Goal: Task Accomplishment & Management: Manage account settings

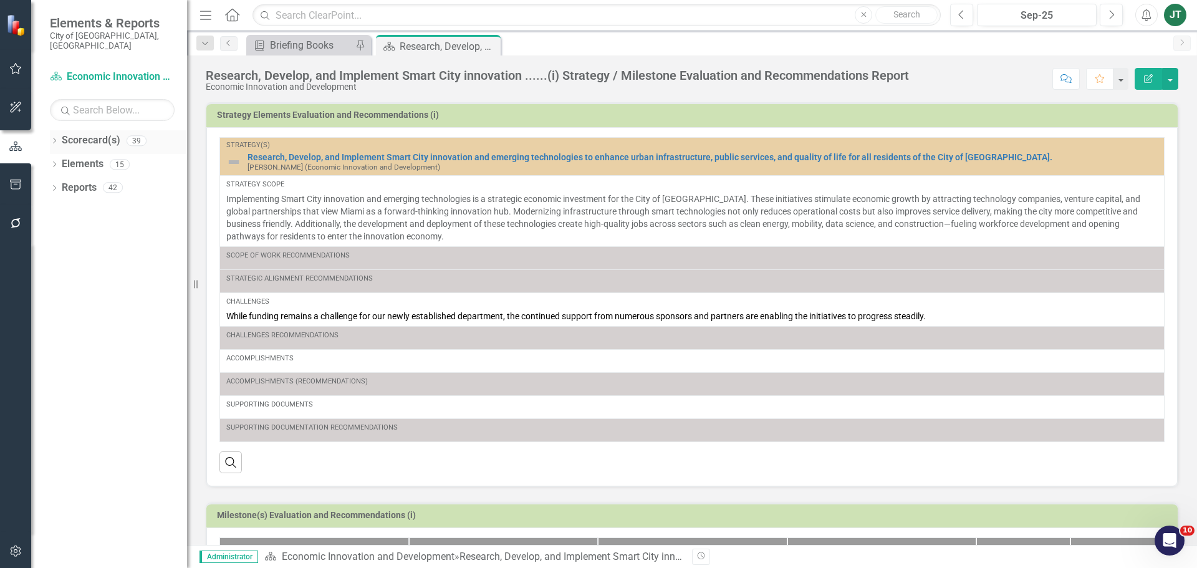
click at [54, 137] on div "Dropdown" at bounding box center [54, 142] width 9 height 11
click at [59, 183] on icon "Dropdown" at bounding box center [60, 186] width 9 height 7
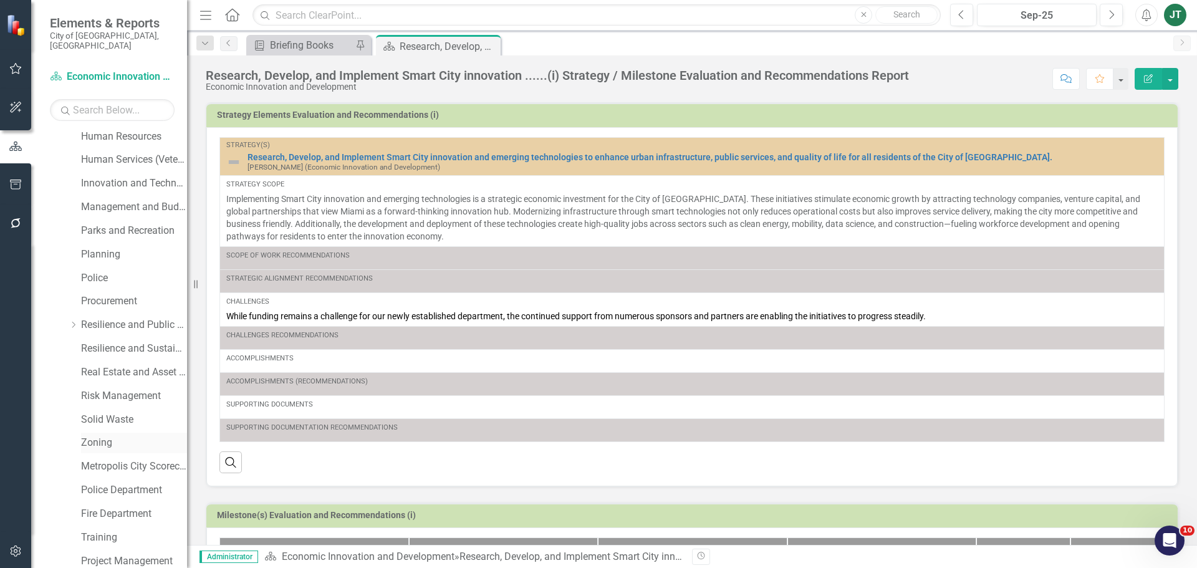
scroll to position [437, 0]
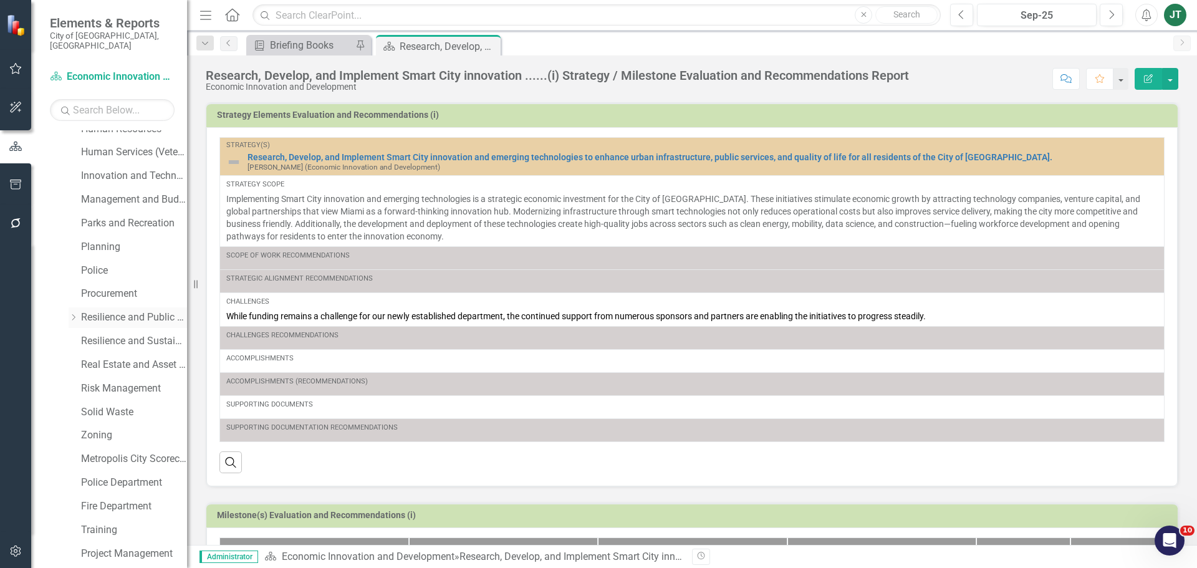
click at [132, 311] on link "Resilience and Public Works" at bounding box center [134, 318] width 106 height 14
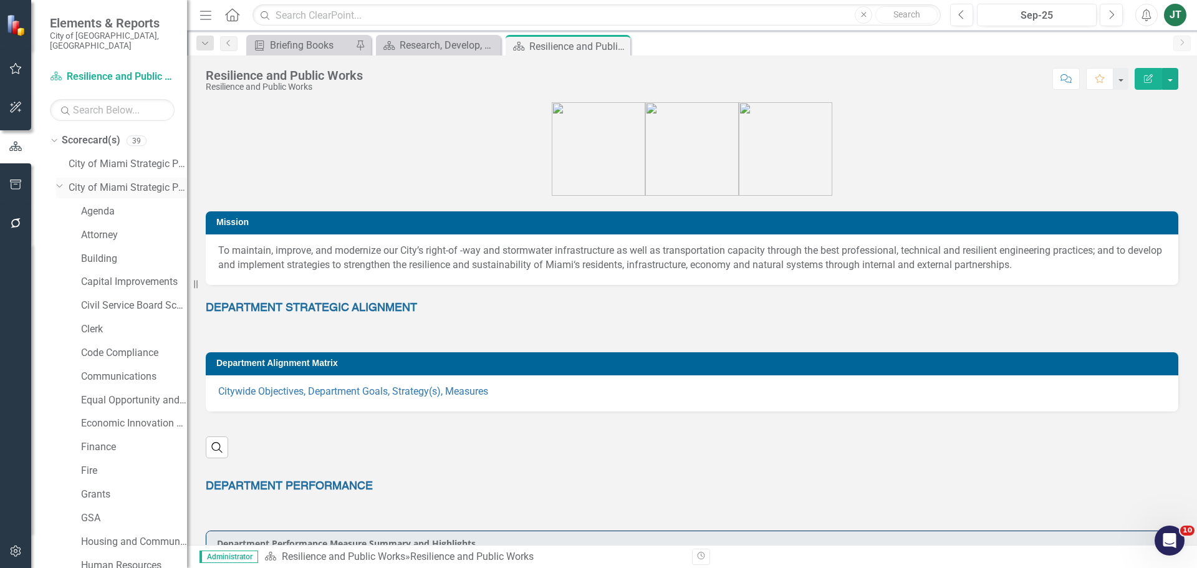
click at [57, 181] on icon "Dropdown" at bounding box center [59, 185] width 7 height 9
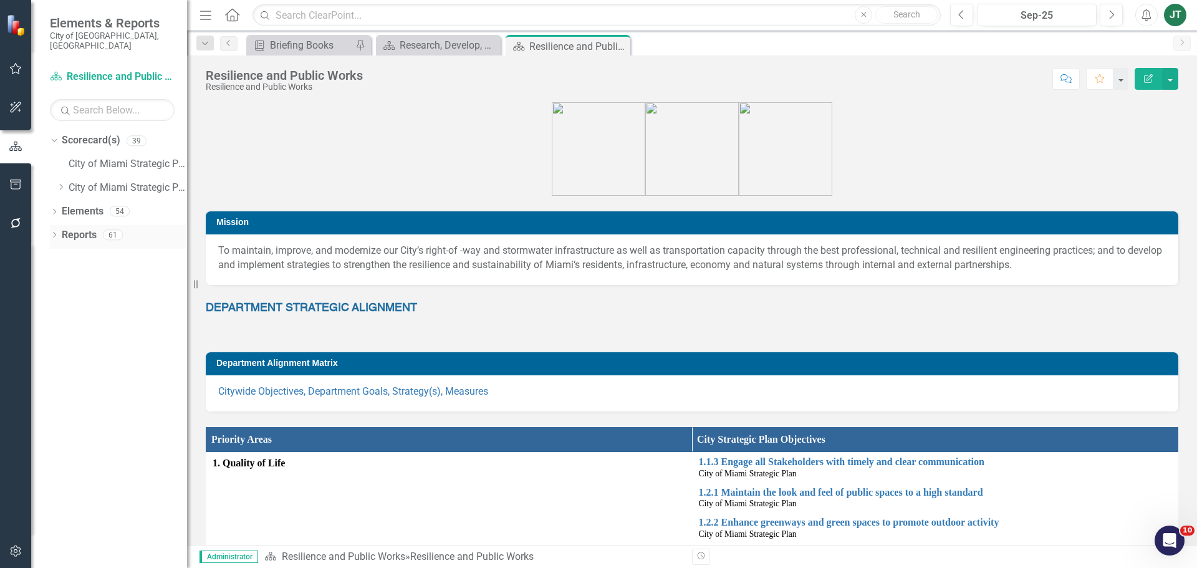
click at [75, 229] on link "Reports" at bounding box center [79, 235] width 35 height 14
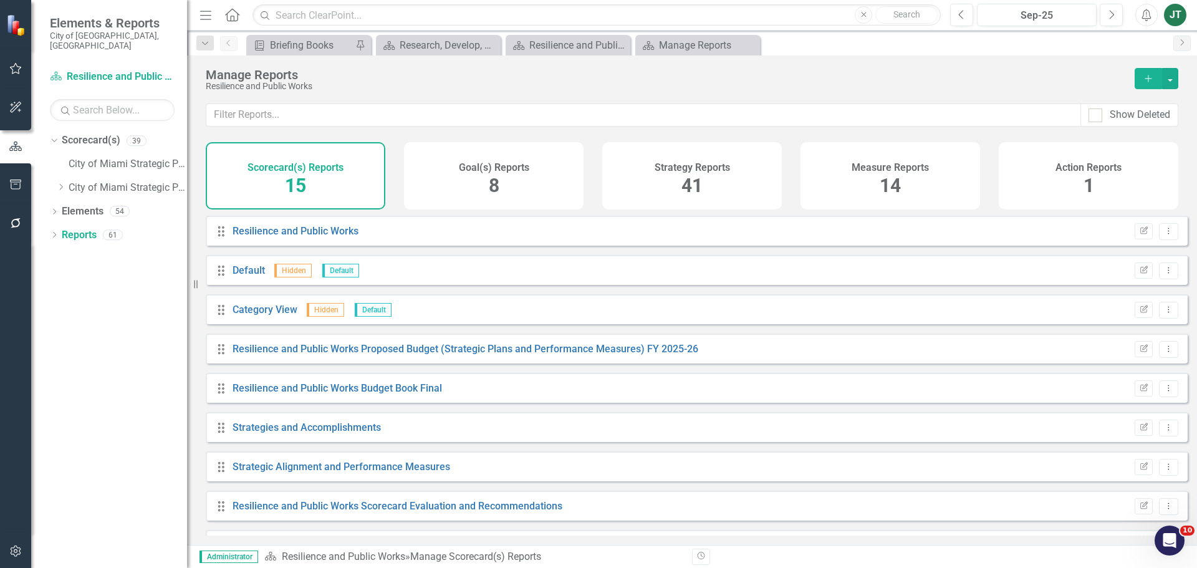
click at [876, 192] on div "Measure Reports 14" at bounding box center [891, 175] width 180 height 67
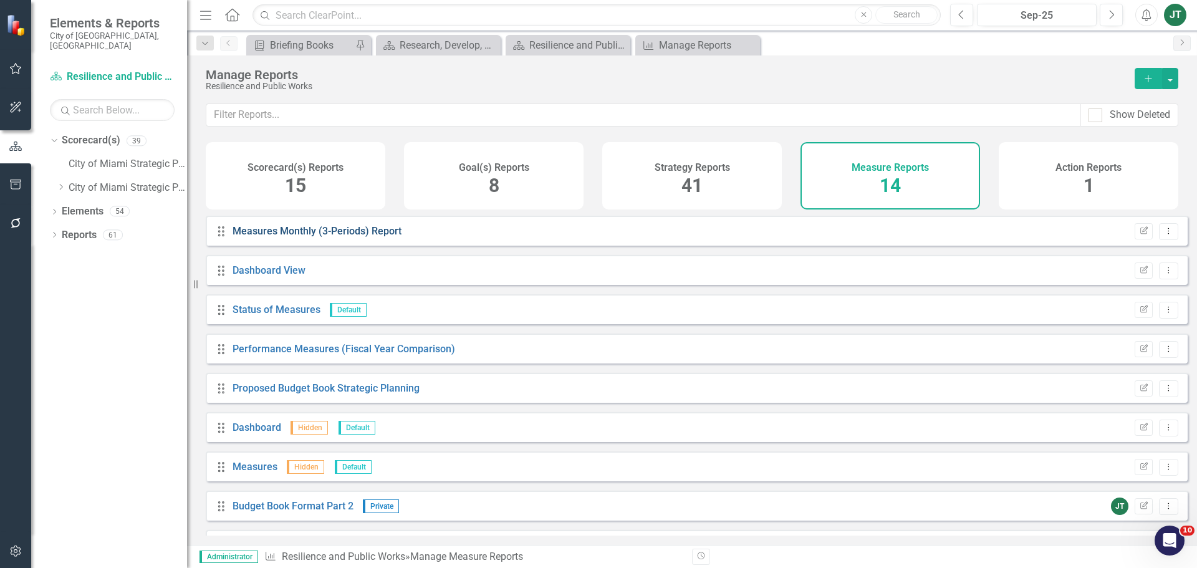
click at [293, 237] on link "Measures Monthly (3-Periods) Report" at bounding box center [317, 231] width 169 height 12
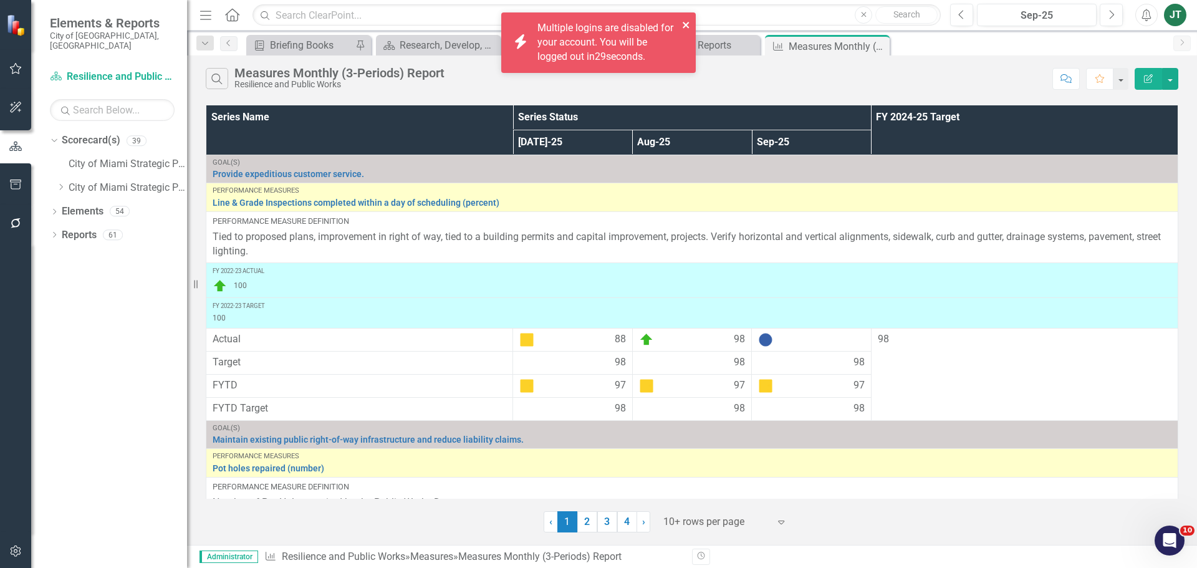
click at [687, 25] on icon "close" at bounding box center [686, 25] width 9 height 10
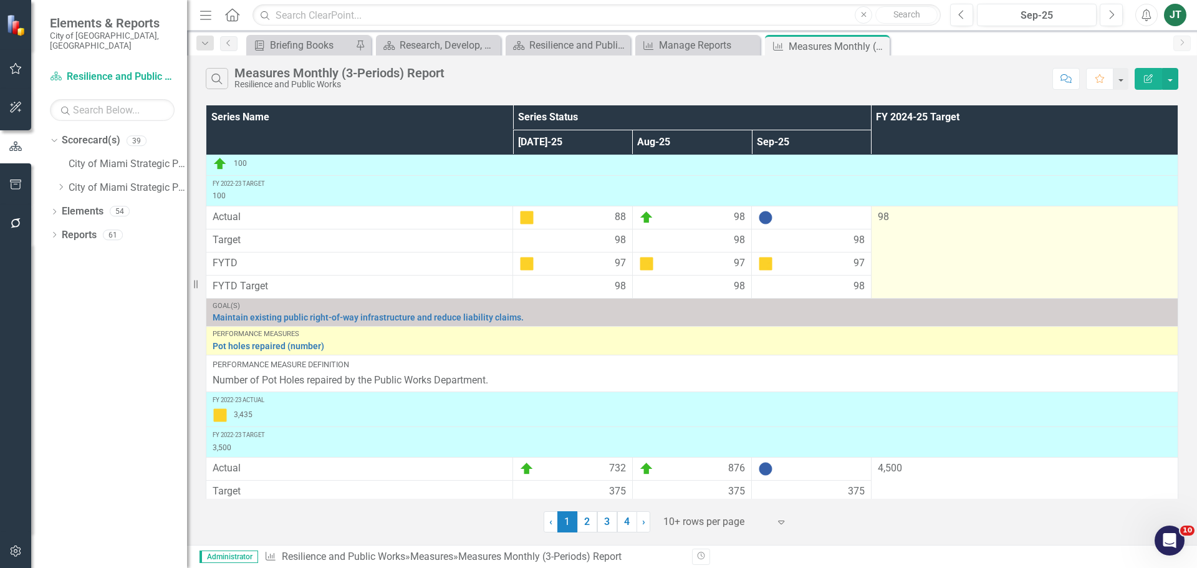
scroll to position [125, 0]
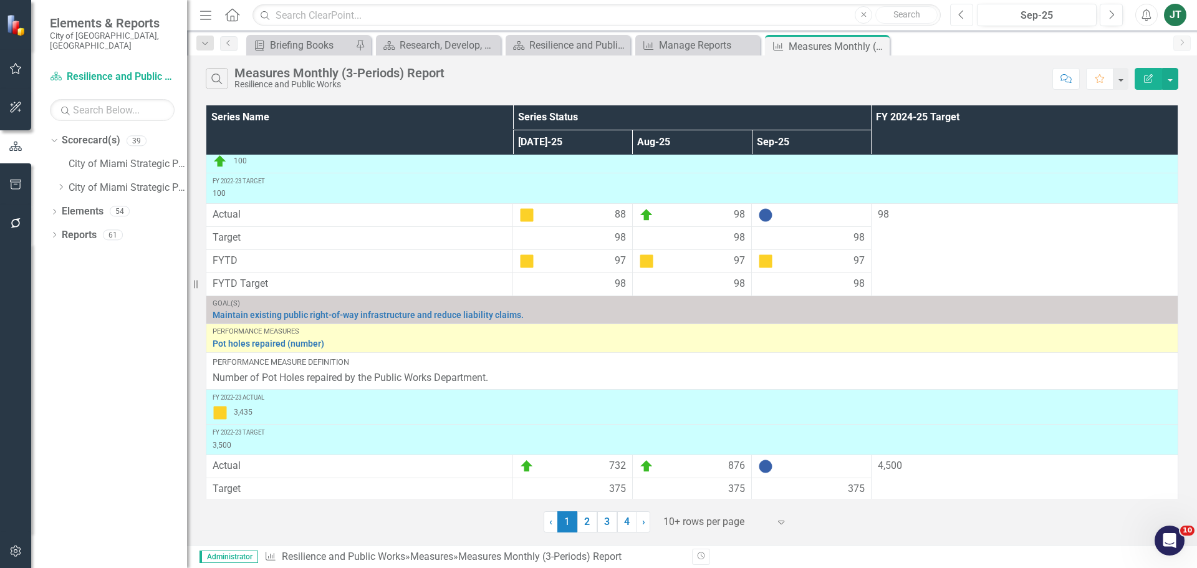
click at [960, 14] on icon "button" at bounding box center [961, 14] width 5 height 9
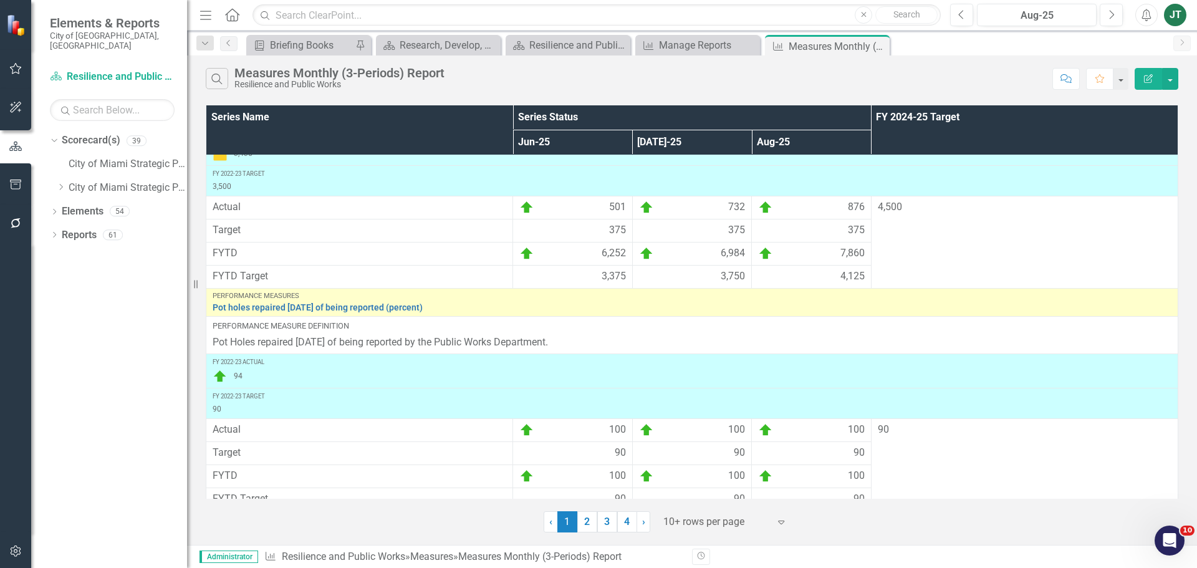
scroll to position [633, 0]
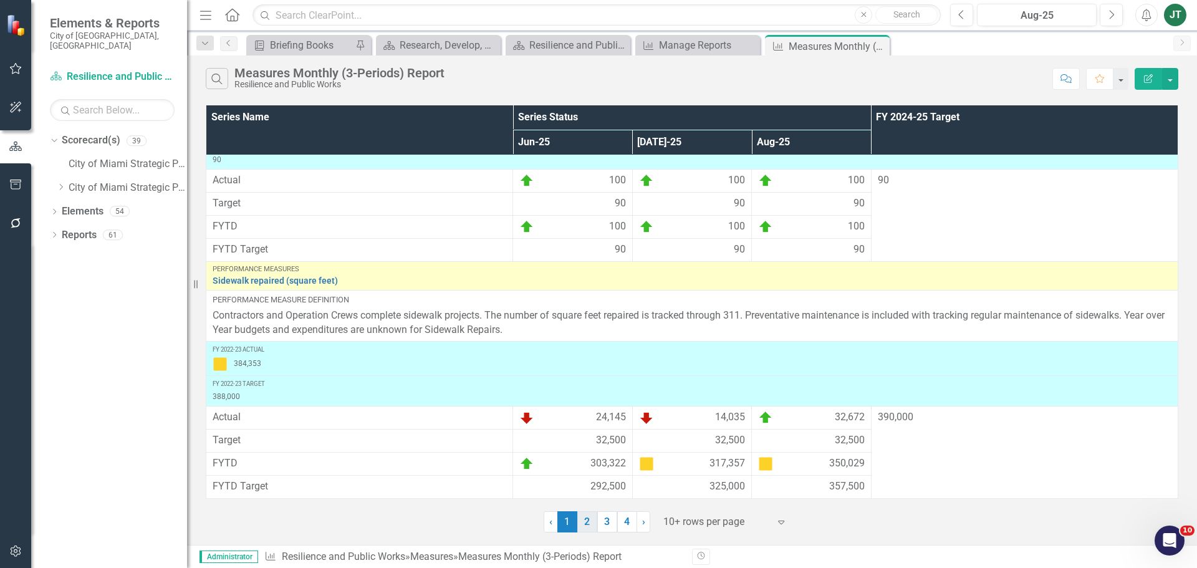
click at [583, 524] on link "2" at bounding box center [588, 521] width 20 height 21
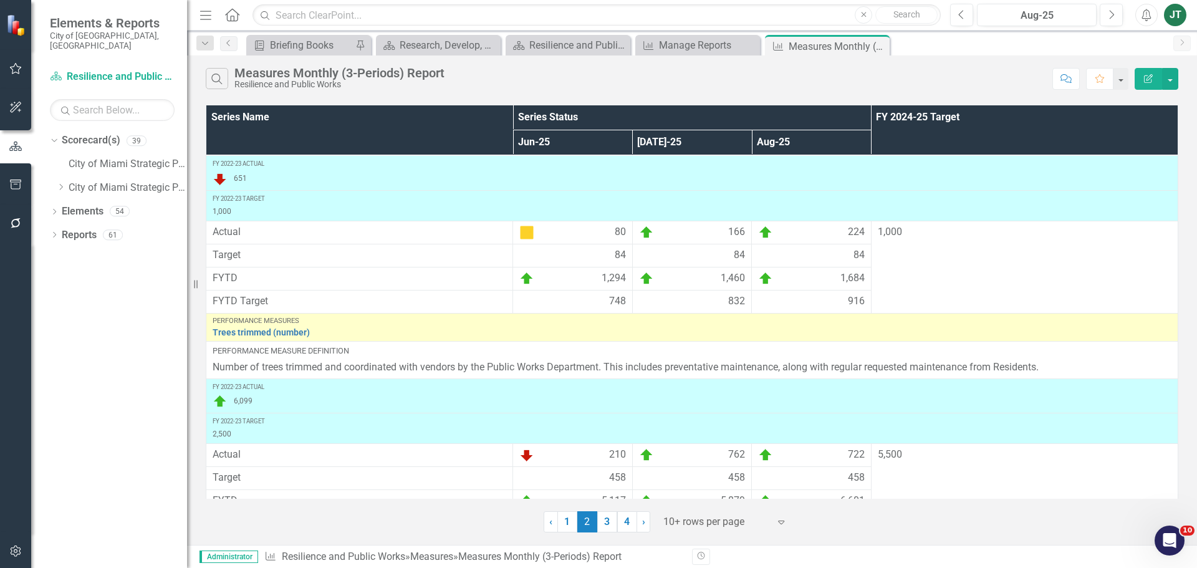
scroll to position [321, 0]
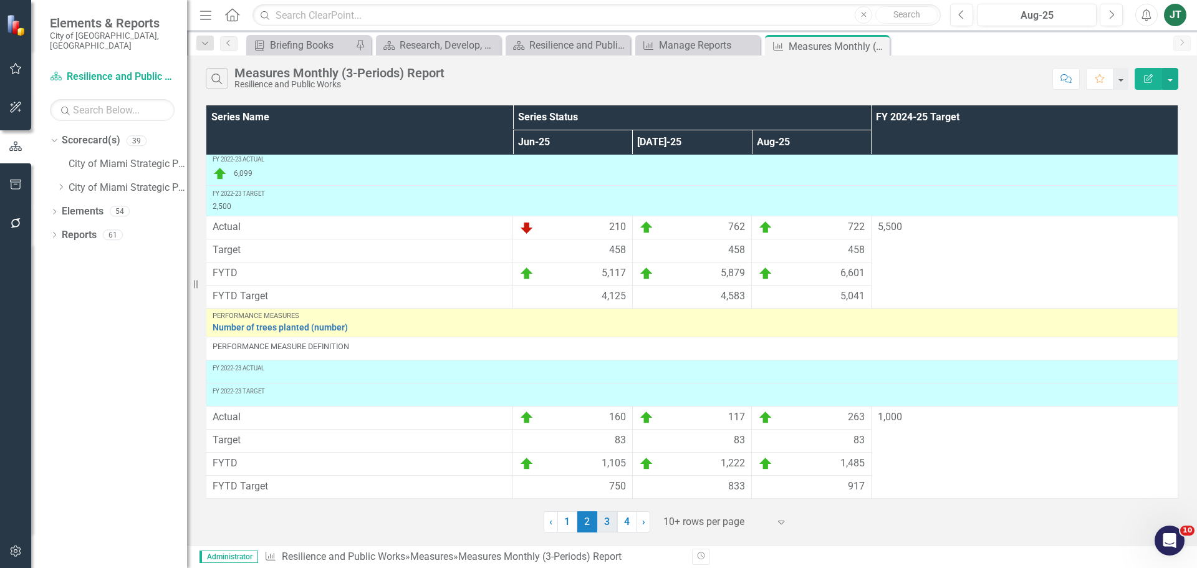
click at [602, 523] on link "3" at bounding box center [607, 521] width 20 height 21
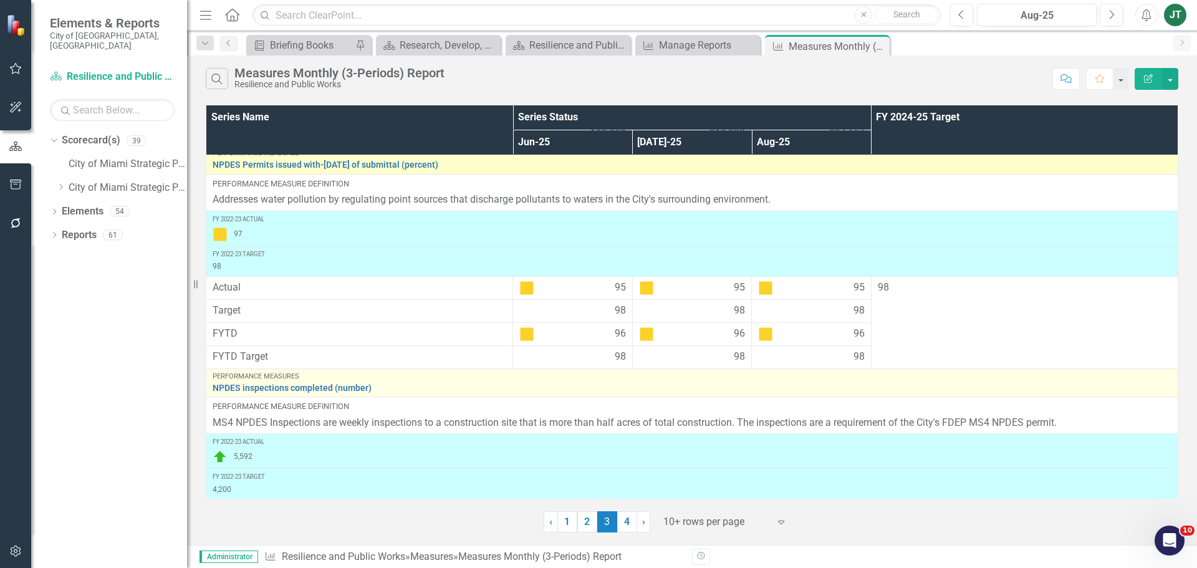
scroll to position [572, 0]
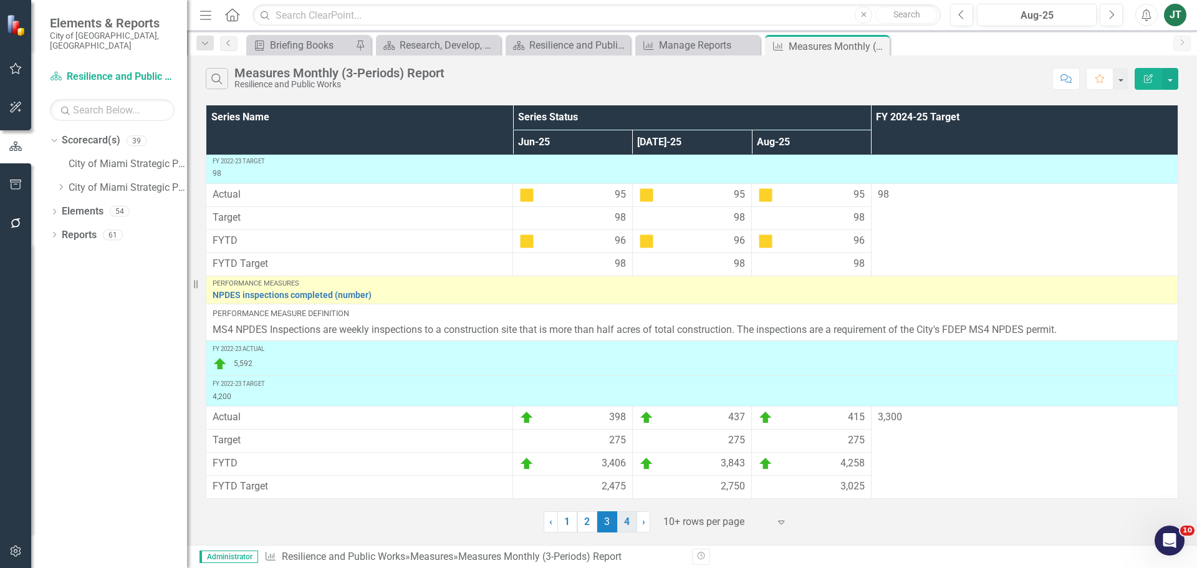
click at [627, 521] on link "4" at bounding box center [627, 521] width 20 height 21
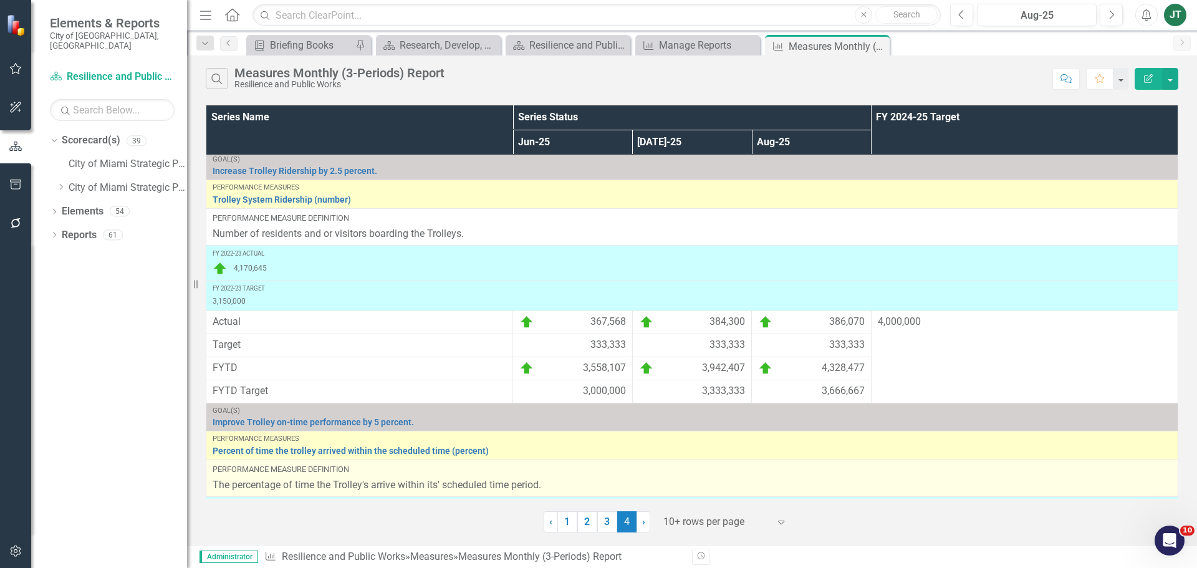
scroll to position [0, 0]
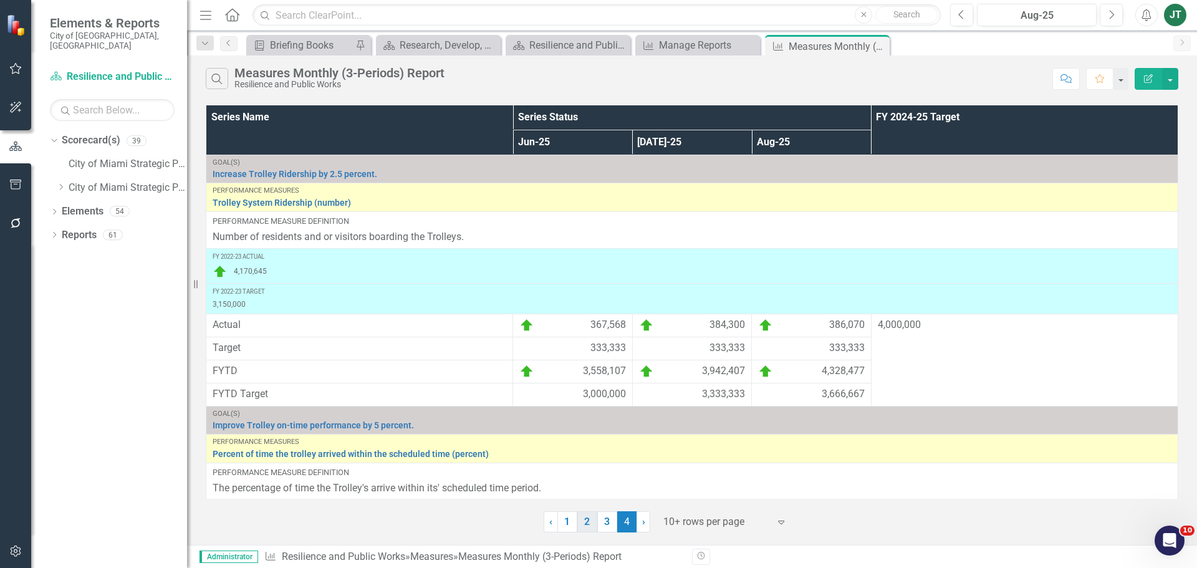
click at [589, 520] on link "2" at bounding box center [588, 521] width 20 height 21
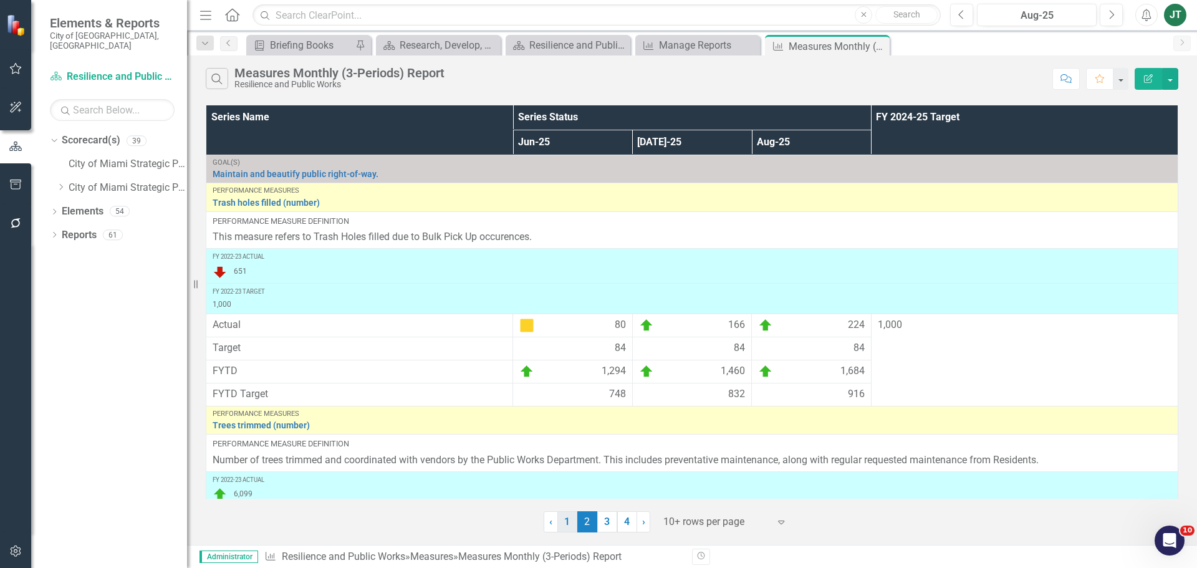
click at [563, 523] on link "1" at bounding box center [568, 521] width 20 height 21
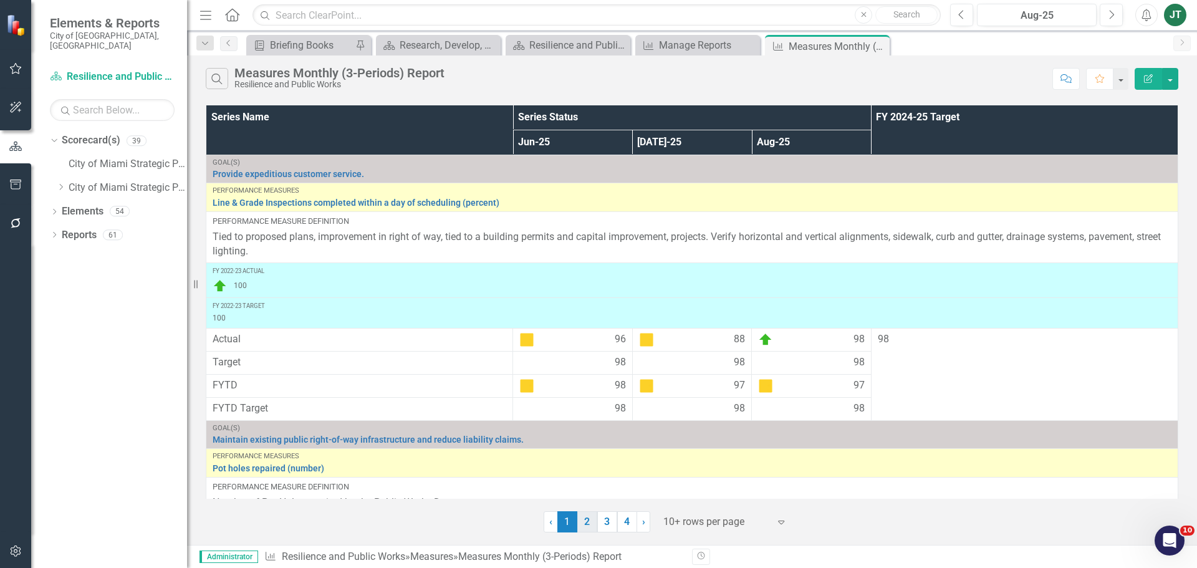
click at [583, 520] on link "2" at bounding box center [588, 521] width 20 height 21
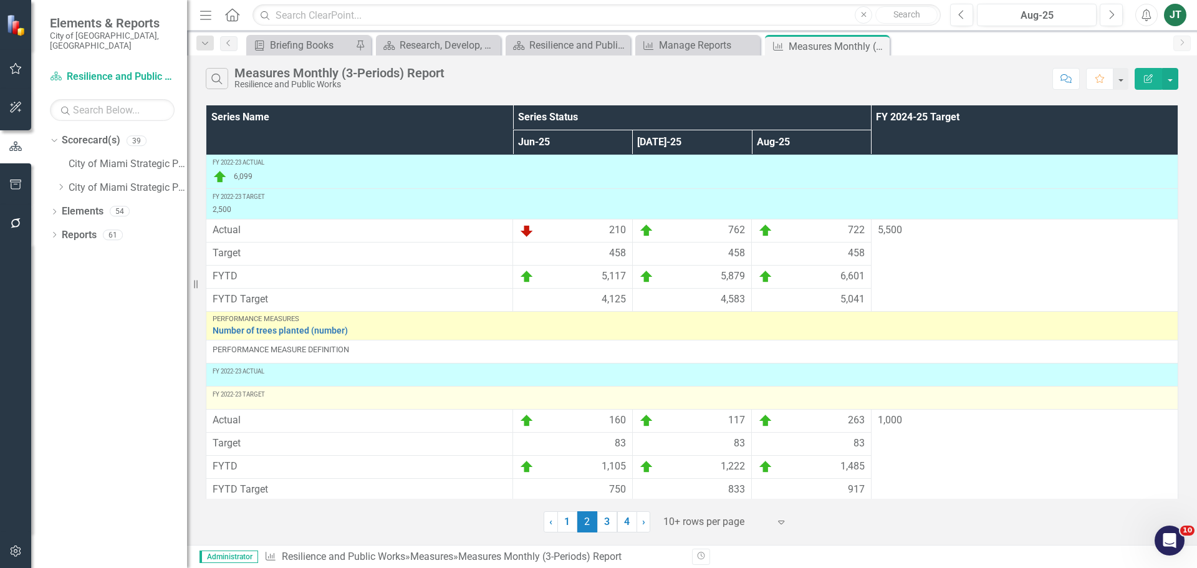
scroll to position [321, 0]
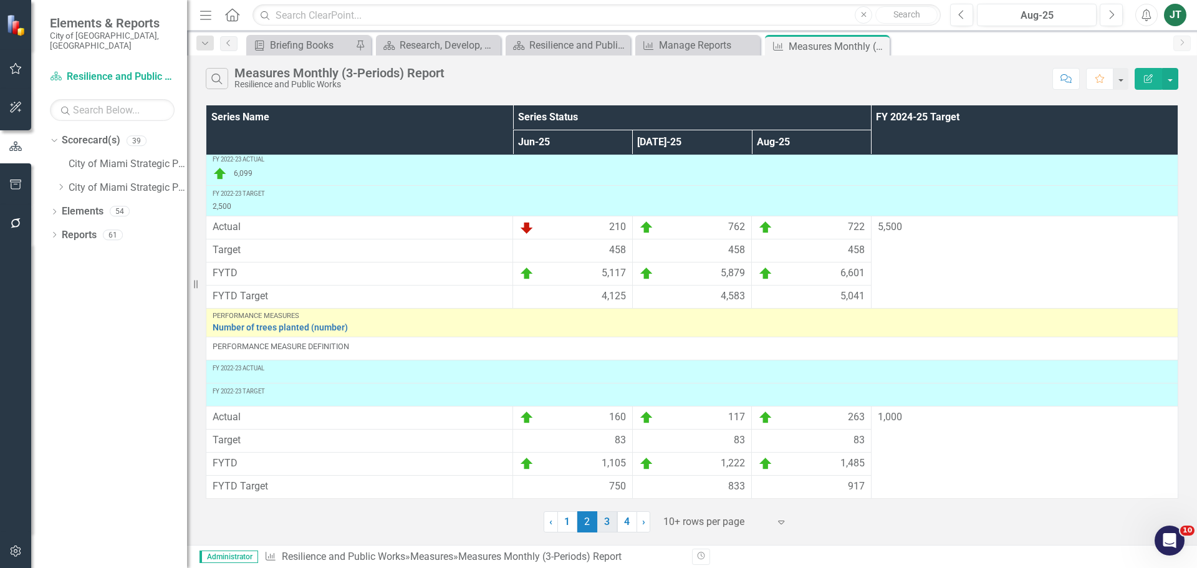
click at [609, 528] on link "3" at bounding box center [607, 521] width 20 height 21
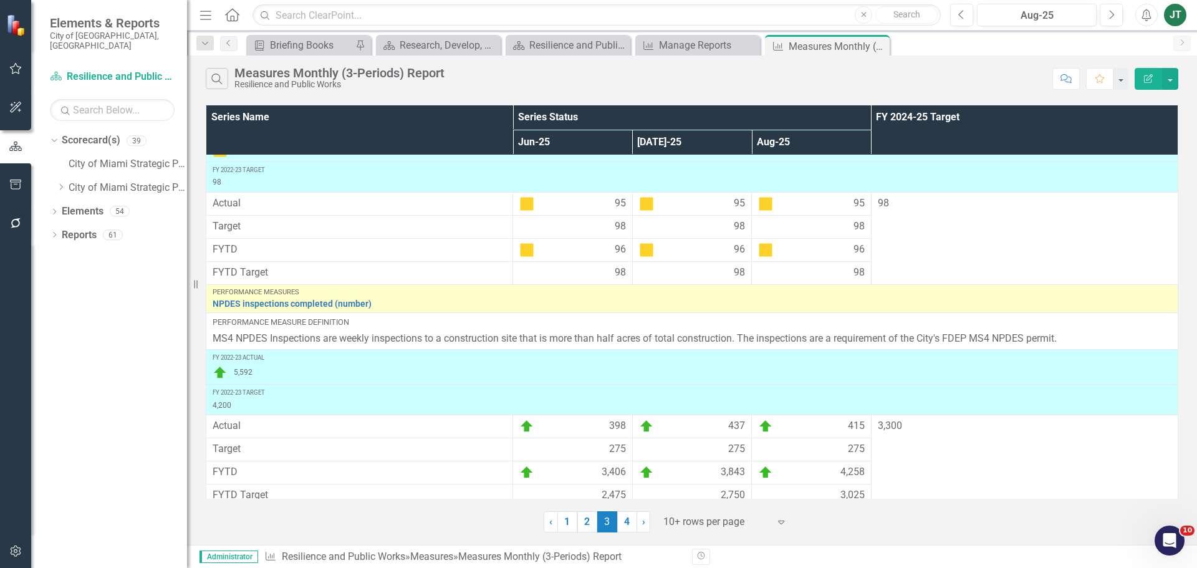
scroll to position [572, 0]
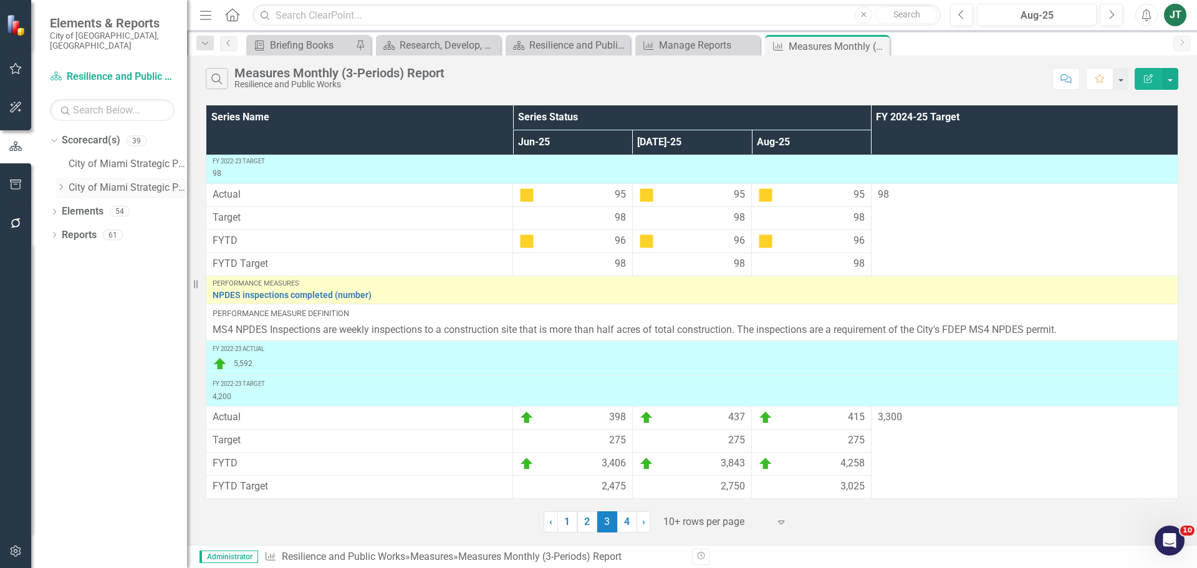
click at [62, 183] on icon "Dropdown" at bounding box center [60, 186] width 9 height 7
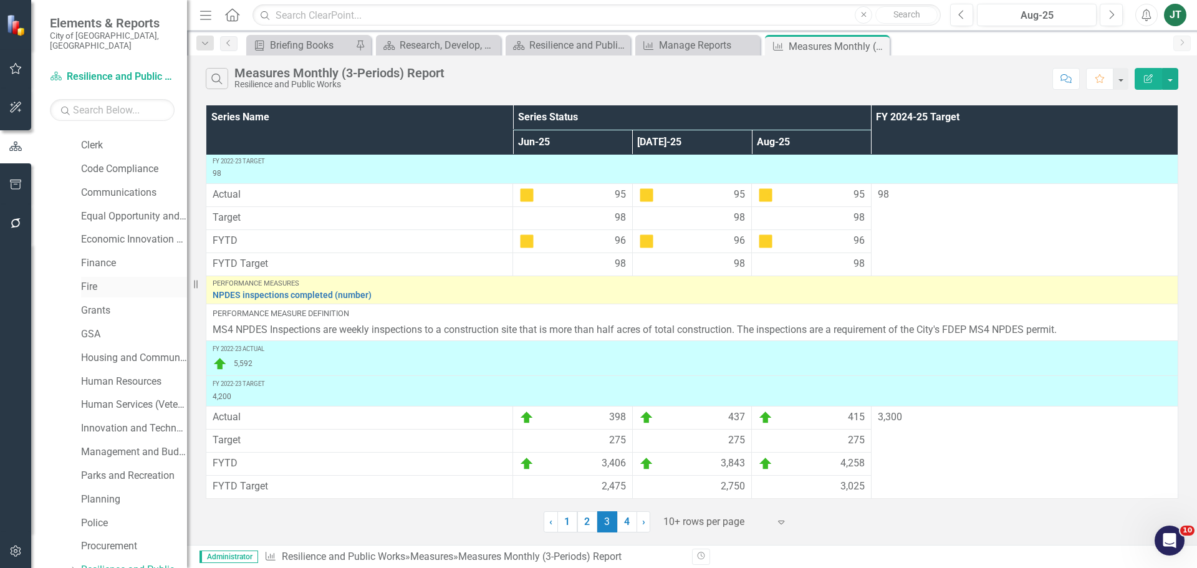
scroll to position [249, 0]
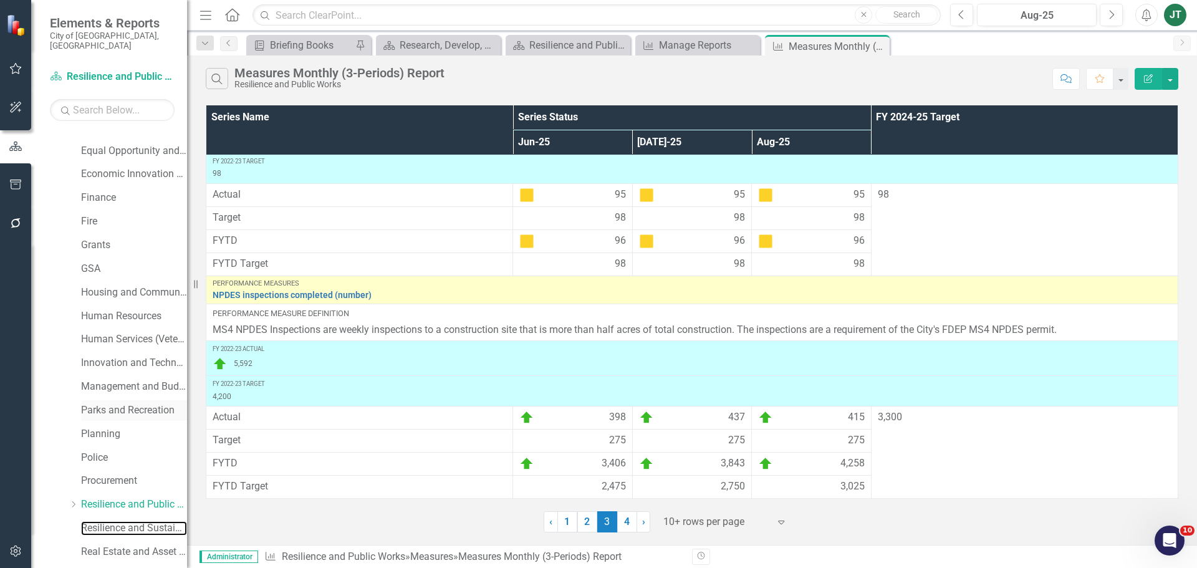
drag, startPoint x: 112, startPoint y: 520, endPoint x: 94, endPoint y: 390, distance: 130.4
click at [112, 521] on link "Resilience and Sustainability" at bounding box center [134, 528] width 106 height 14
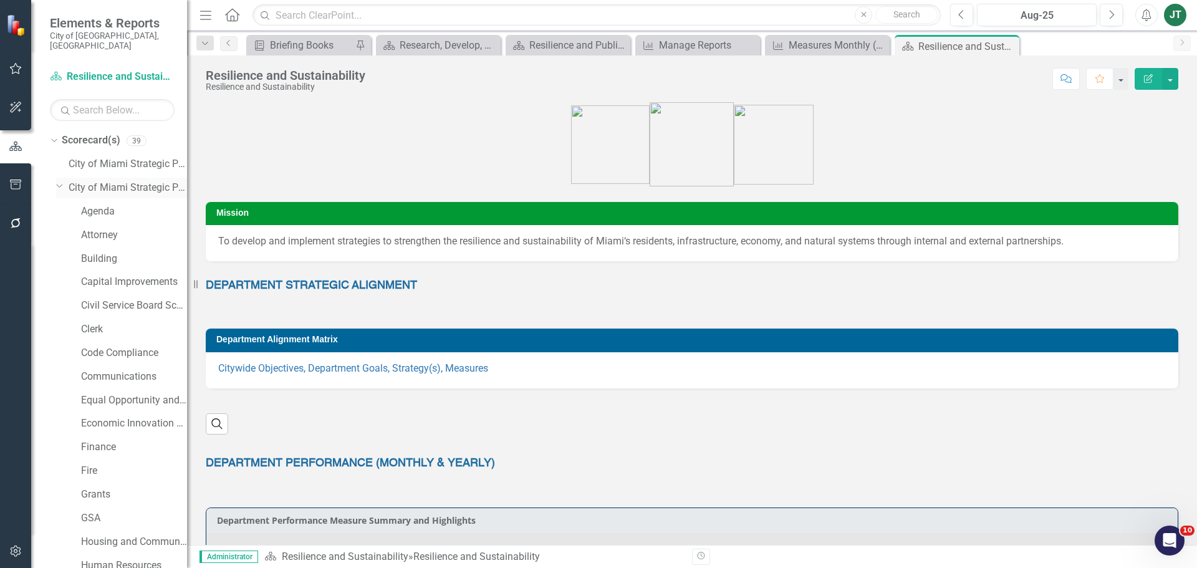
click at [62, 181] on icon "Dropdown" at bounding box center [59, 185] width 7 height 9
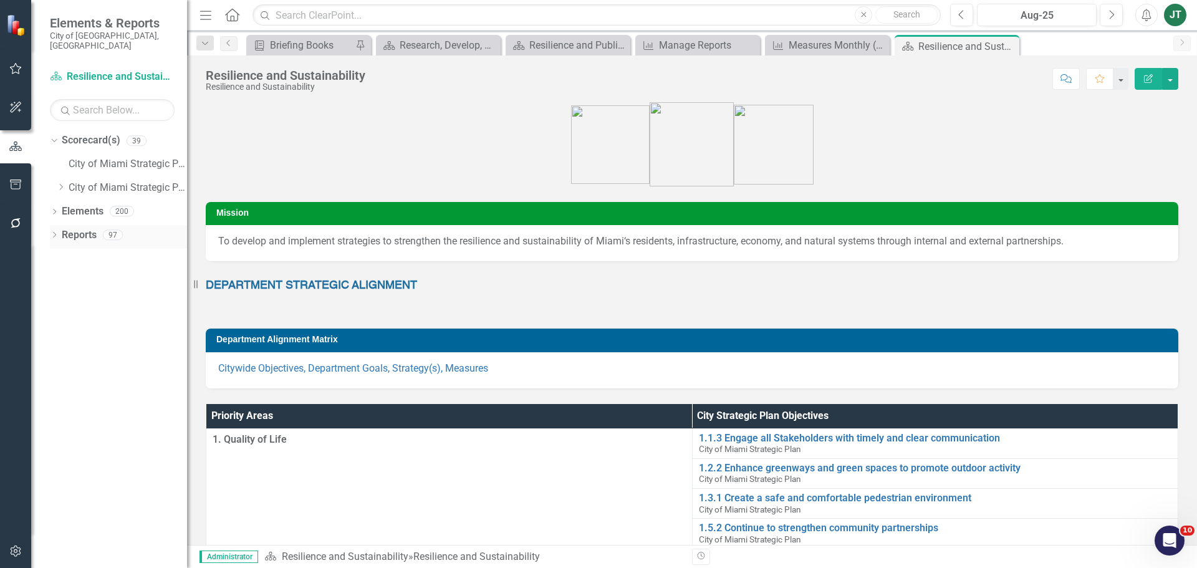
click at [70, 228] on link "Reports" at bounding box center [79, 235] width 35 height 14
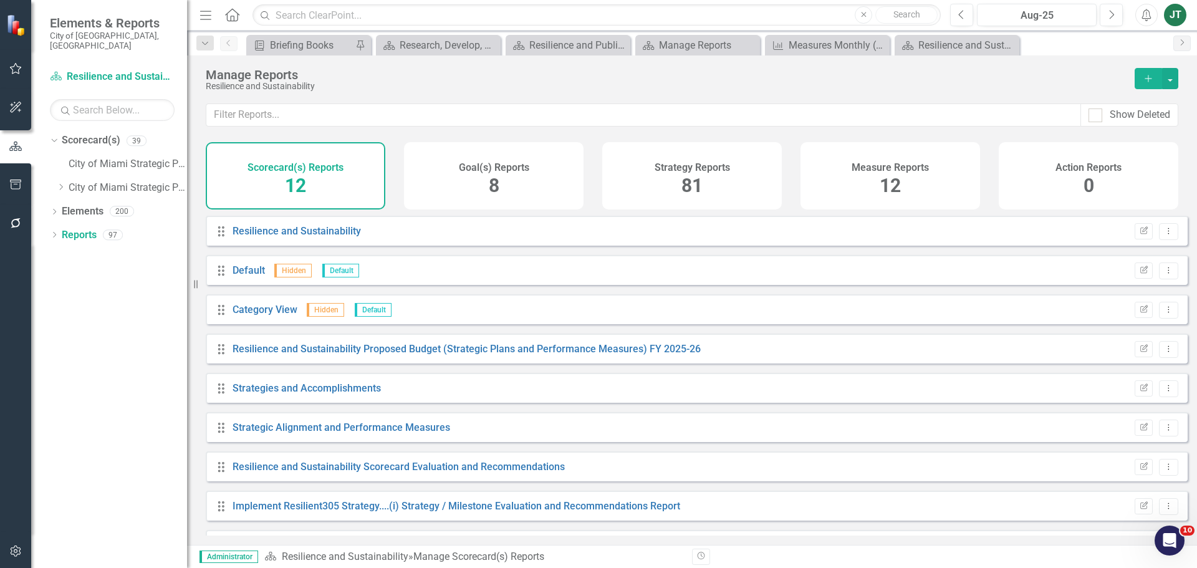
click at [892, 190] on span "12" at bounding box center [890, 186] width 21 height 22
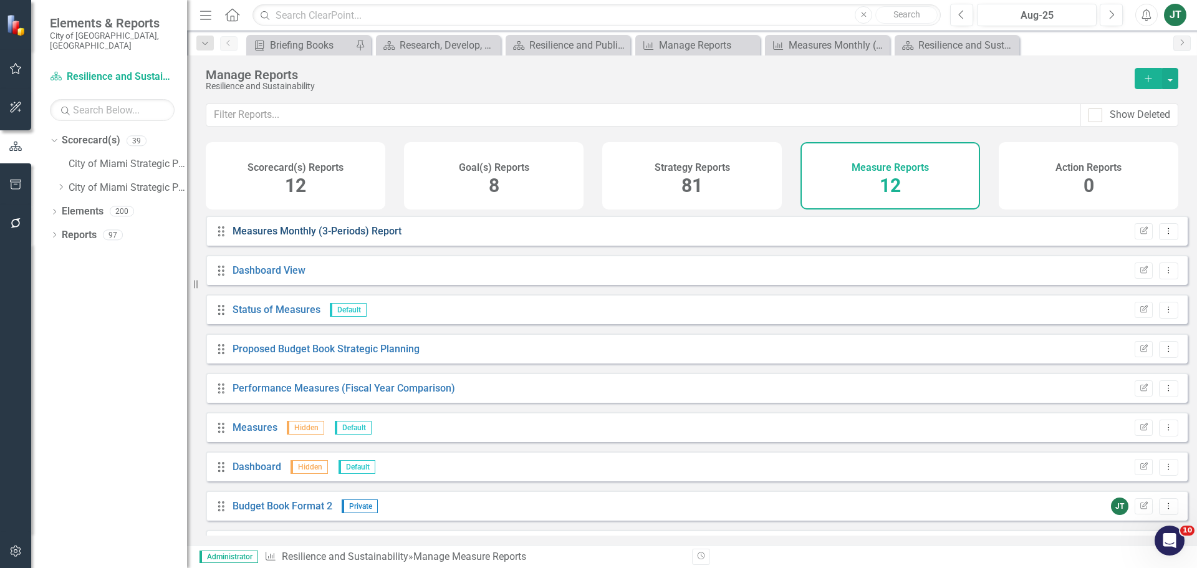
click at [305, 237] on link "Measures Monthly (3-Periods) Report" at bounding box center [317, 231] width 169 height 12
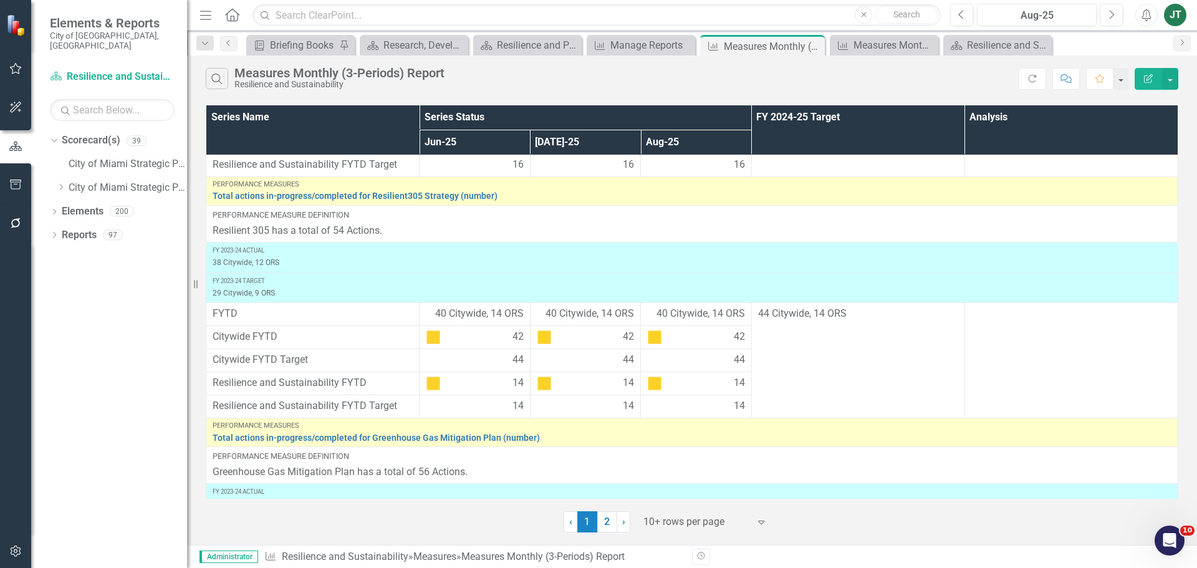
scroll to position [410, 0]
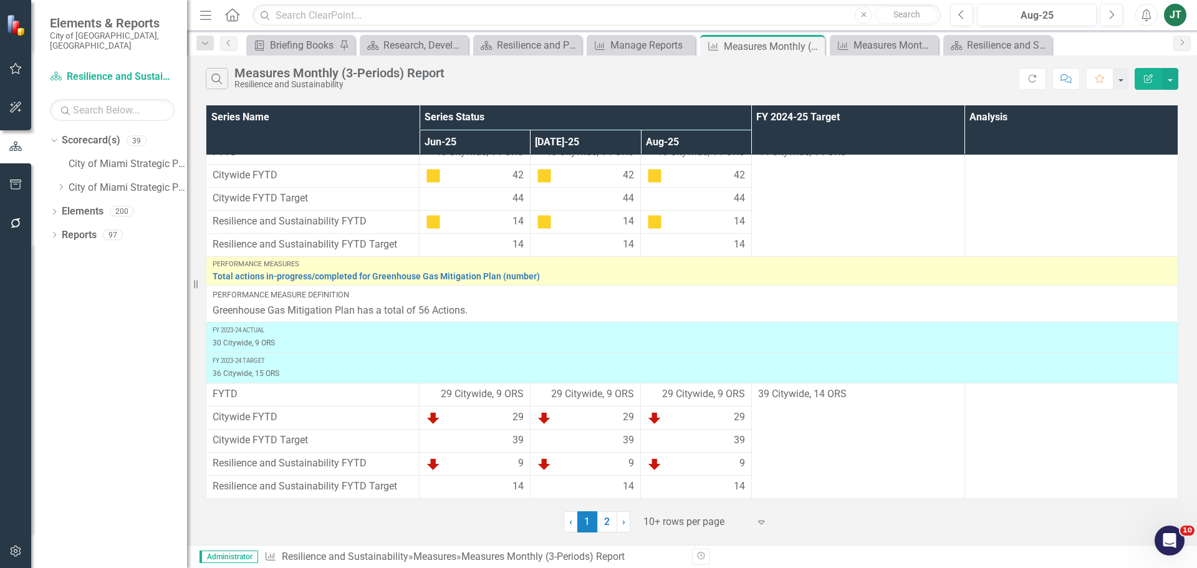
click at [604, 519] on link "2" at bounding box center [607, 521] width 20 height 21
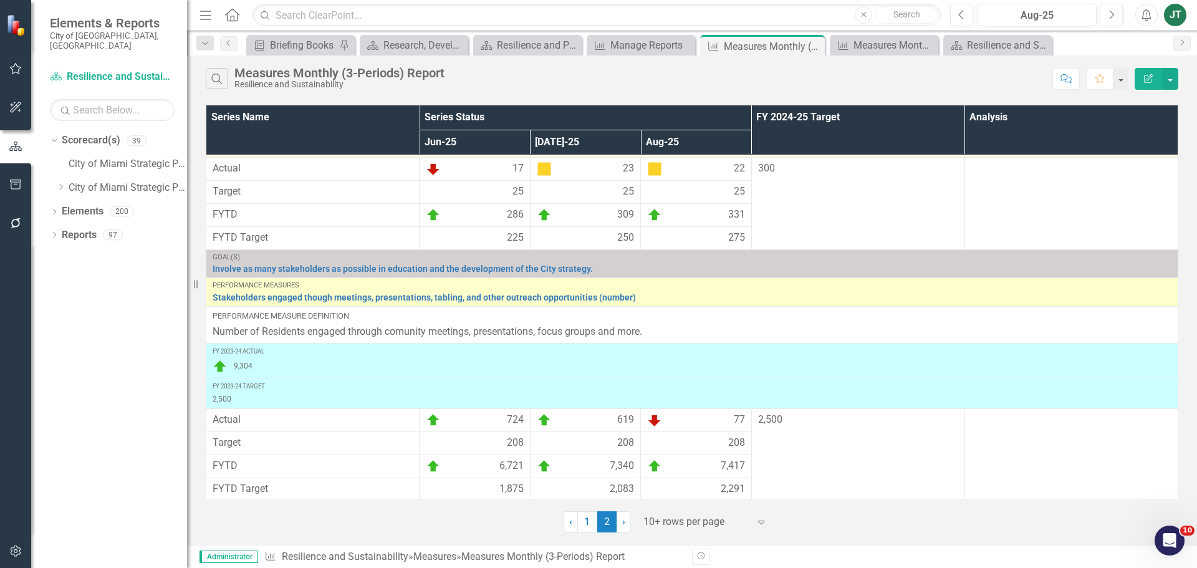
scroll to position [430, 0]
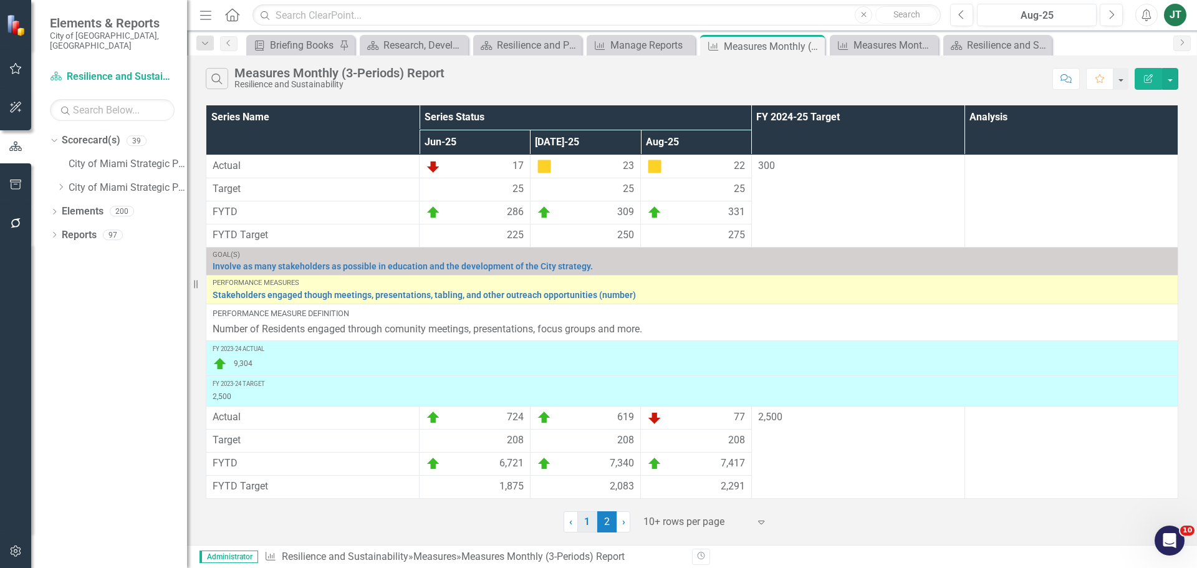
click at [588, 516] on link "1" at bounding box center [588, 521] width 20 height 21
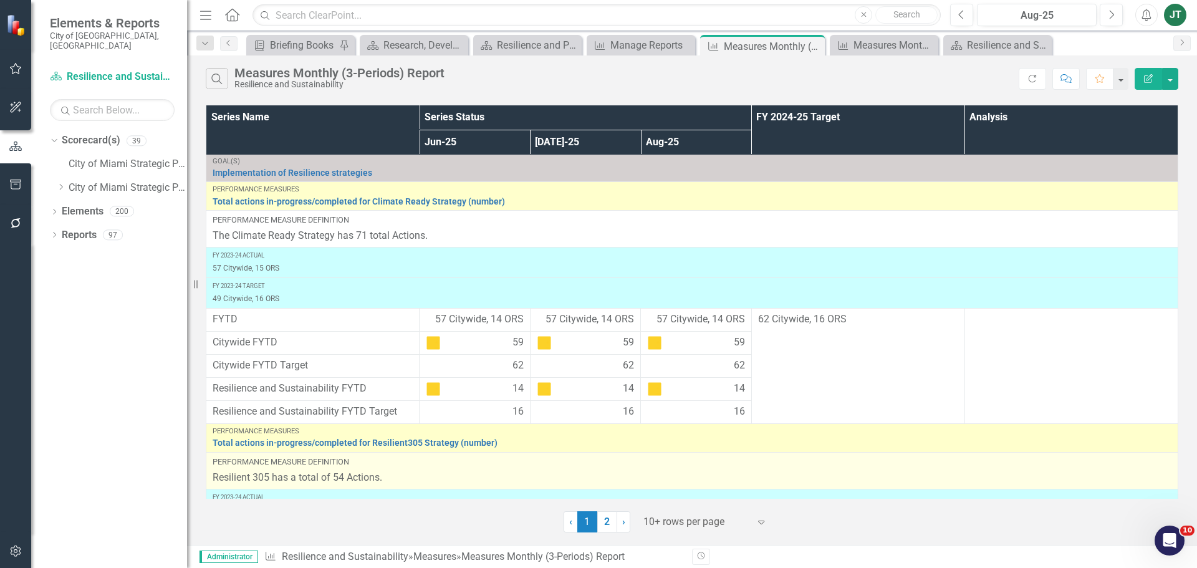
scroll to position [0, 0]
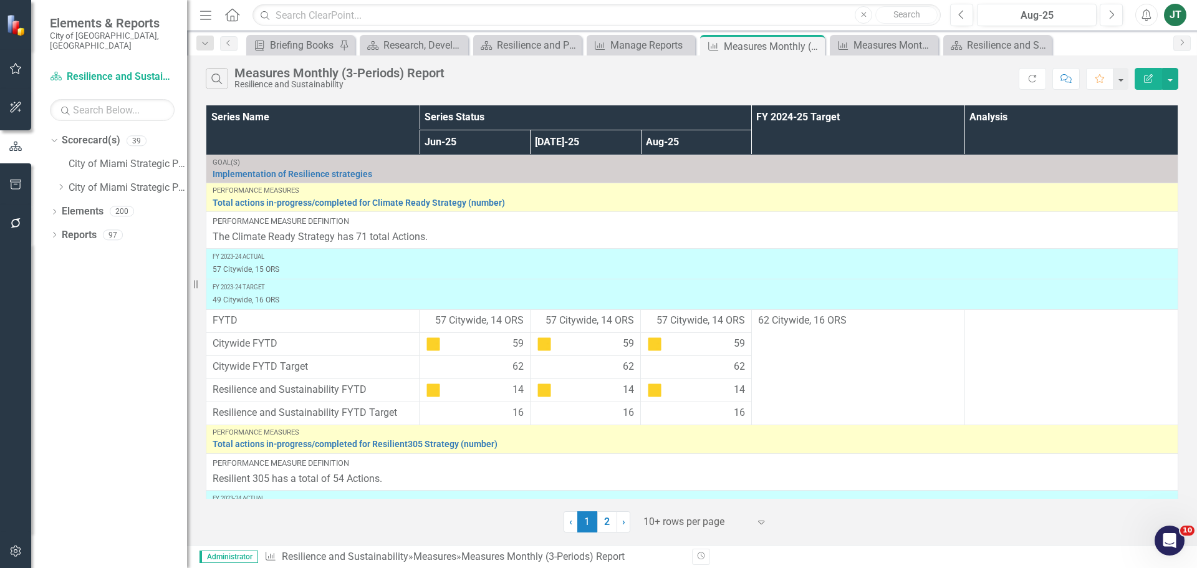
click at [1148, 75] on icon "Edit Report" at bounding box center [1148, 78] width 11 height 9
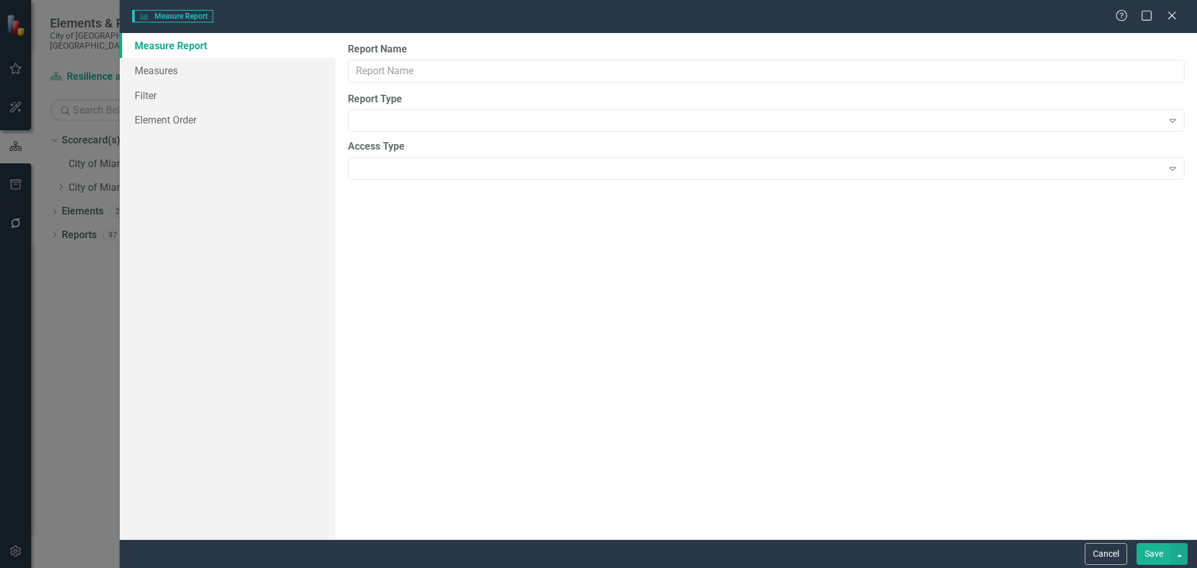
type input "Measures Monthly (3-Periods) Report"
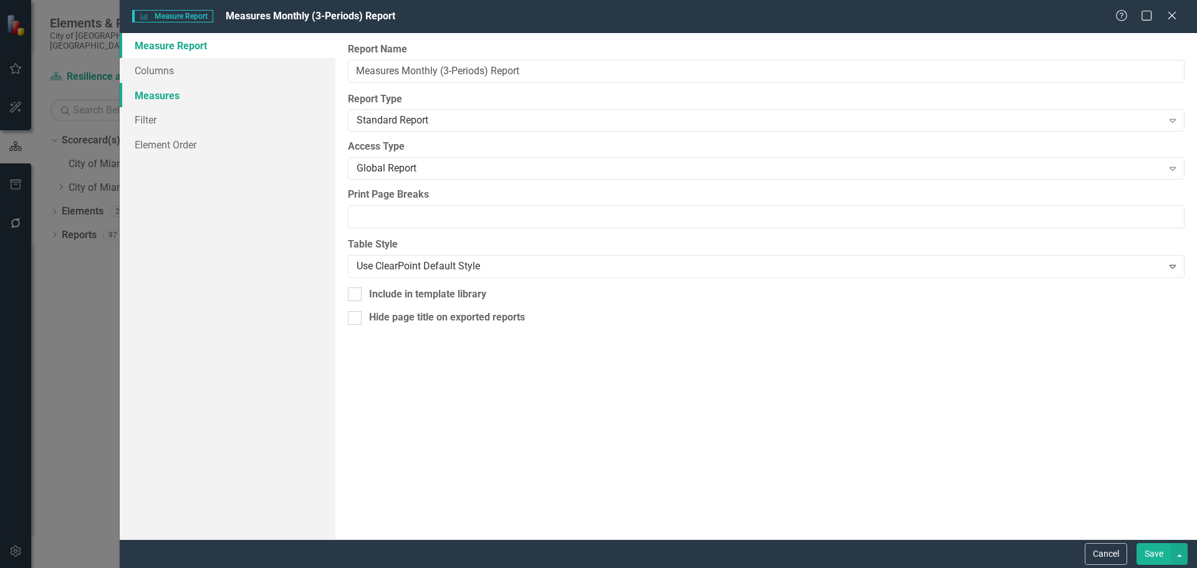
click at [150, 89] on link "Measures" at bounding box center [228, 95] width 216 height 25
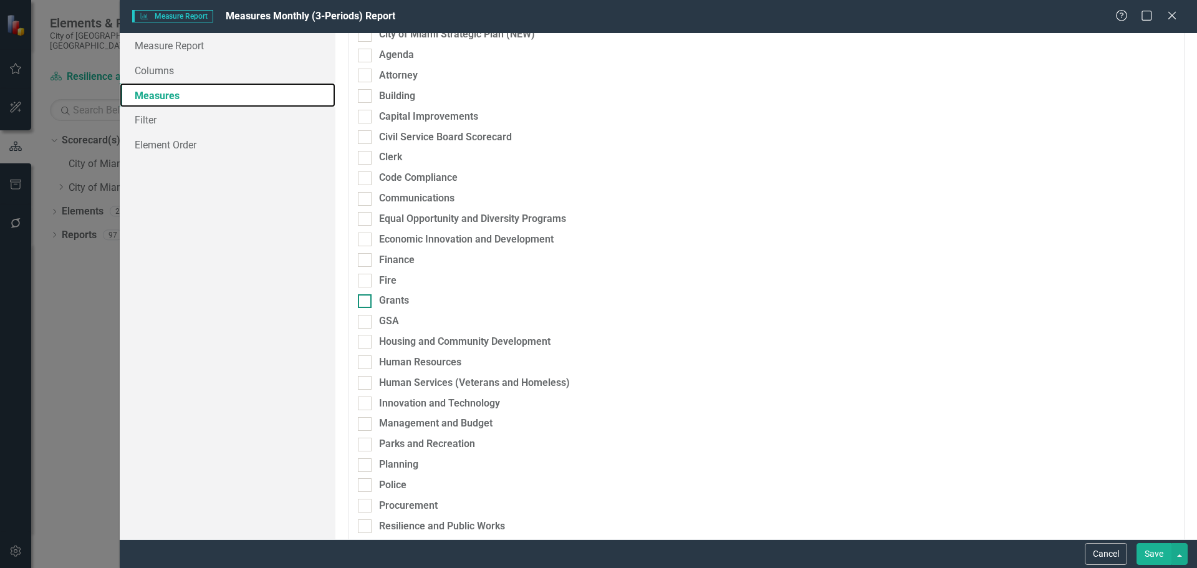
scroll to position [249, 0]
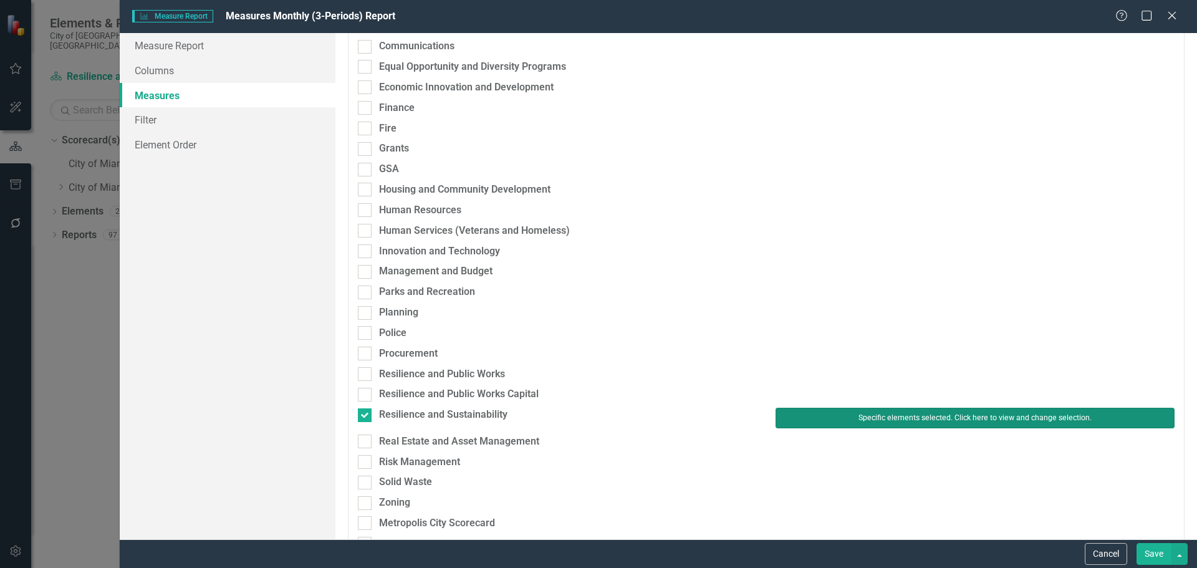
click at [866, 417] on button "Specific elements selected. Click here to view and change selection." at bounding box center [975, 418] width 399 height 20
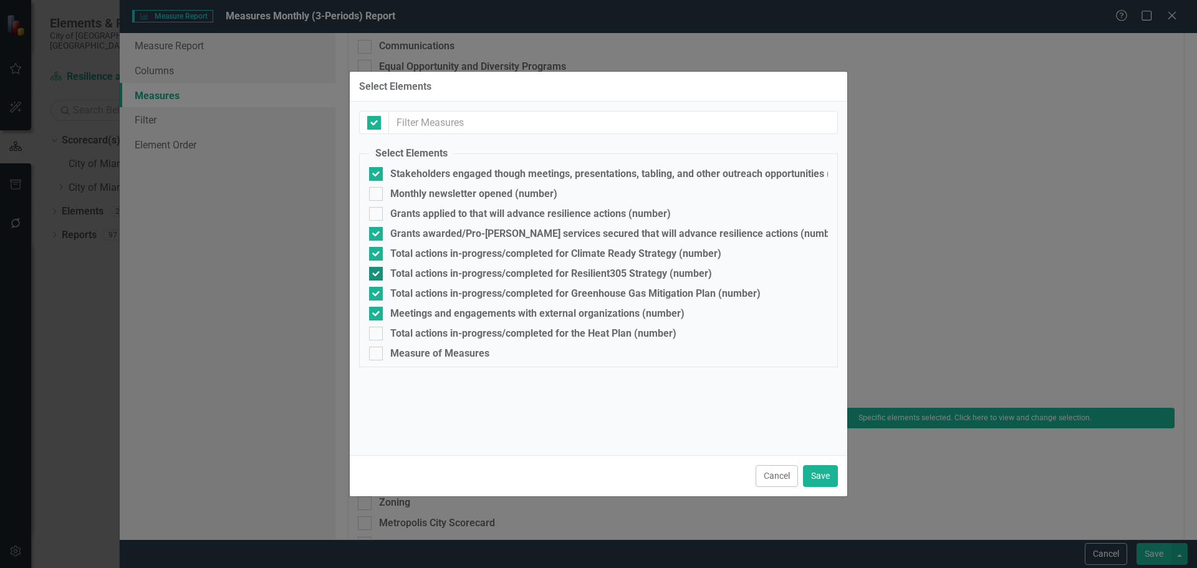
checkbox input "false"
click at [399, 336] on div "Total actions in-progress/completed for the Heat Plan (number)" at bounding box center [533, 333] width 286 height 11
click at [377, 335] on input "Total actions in-progress/completed for the Heat Plan (number)" at bounding box center [373, 331] width 8 height 8
checkbox input "true"
click at [408, 207] on div "Grants applied to that will advance resilience actions (number)" at bounding box center [598, 214] width 459 height 14
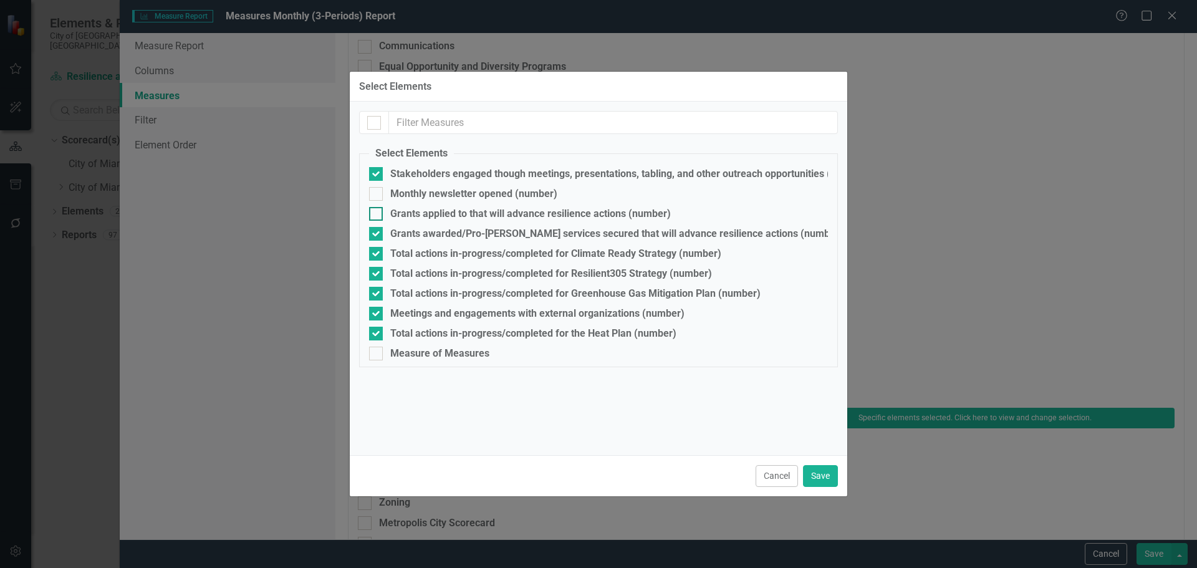
click at [377, 207] on input "Grants applied to that will advance resilience actions (number)" at bounding box center [373, 211] width 8 height 8
checkbox input "true"
click at [410, 191] on div "Monthly newsletter opened (number)" at bounding box center [473, 193] width 167 height 11
click at [377, 191] on input "Monthly newsletter opened (number)" at bounding box center [373, 191] width 8 height 8
checkbox input "true"
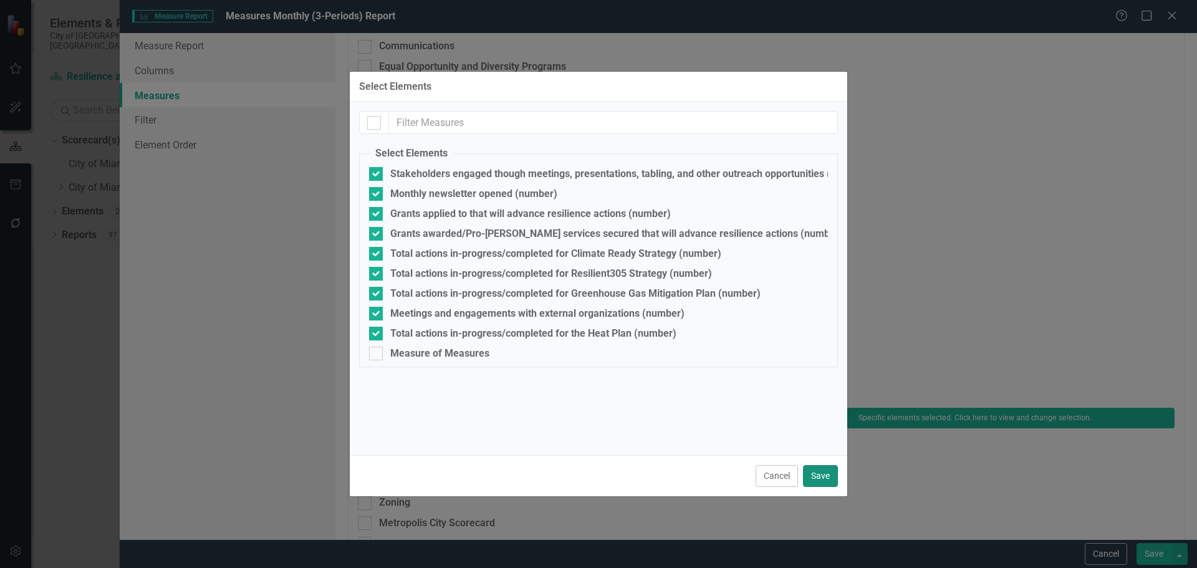
click at [815, 472] on button "Save" at bounding box center [820, 476] width 35 height 22
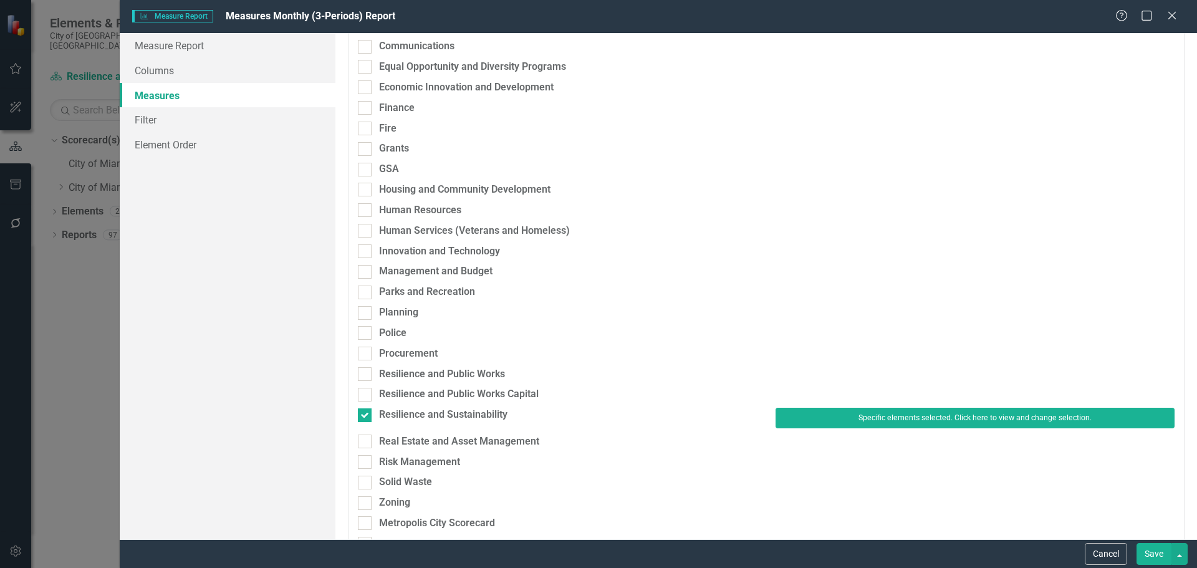
click at [1156, 554] on button "Save" at bounding box center [1154, 554] width 35 height 22
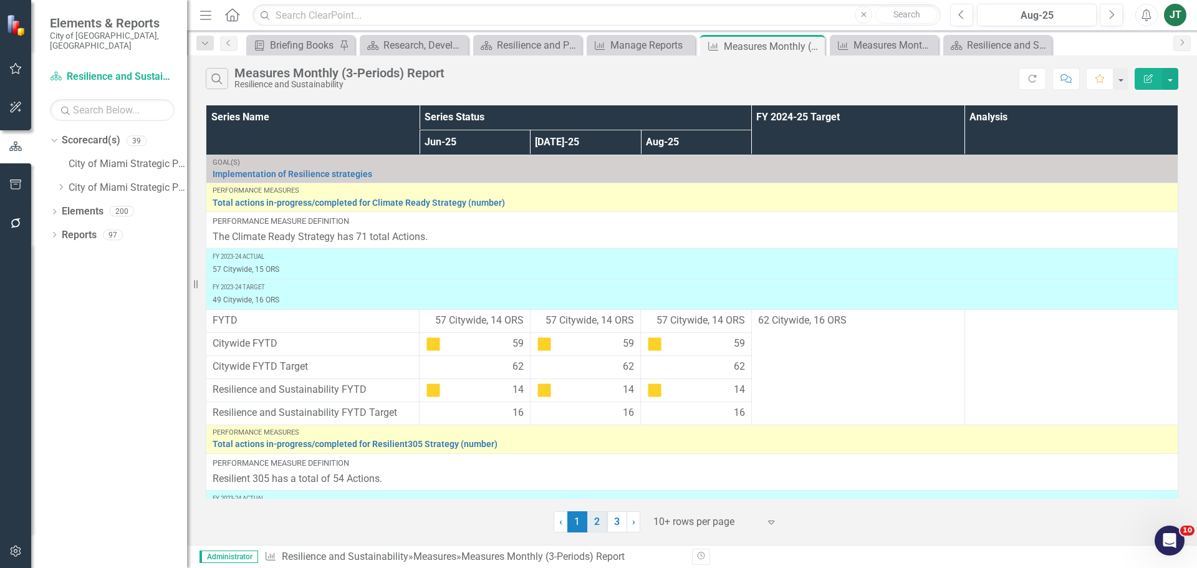
click at [597, 523] on link "2" at bounding box center [598, 521] width 20 height 21
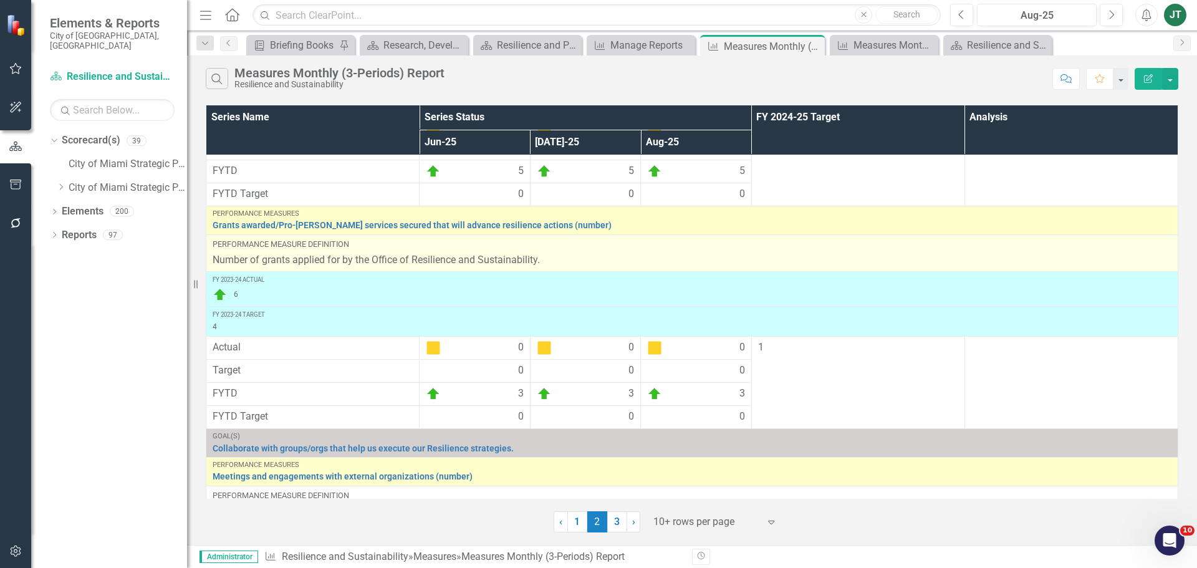
scroll to position [125, 0]
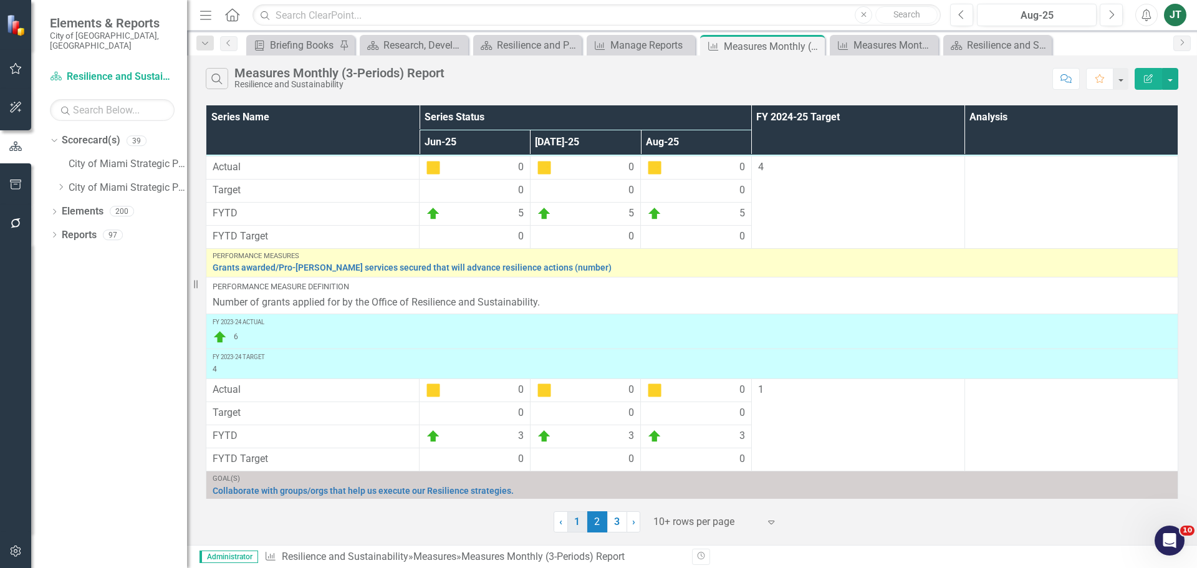
click at [581, 520] on link "1" at bounding box center [578, 521] width 20 height 21
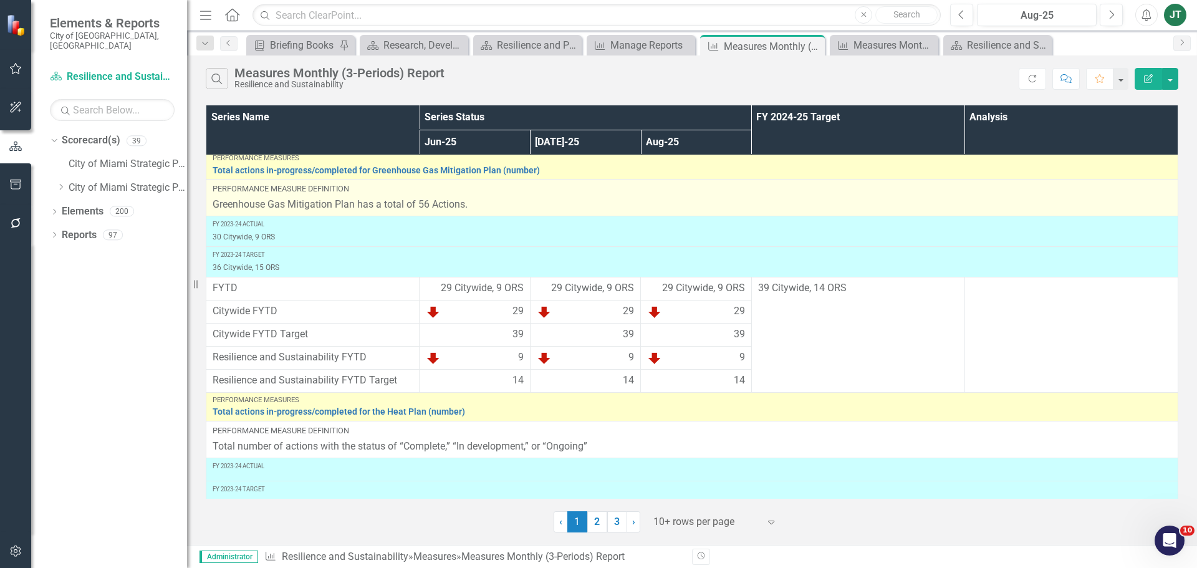
scroll to position [568, 0]
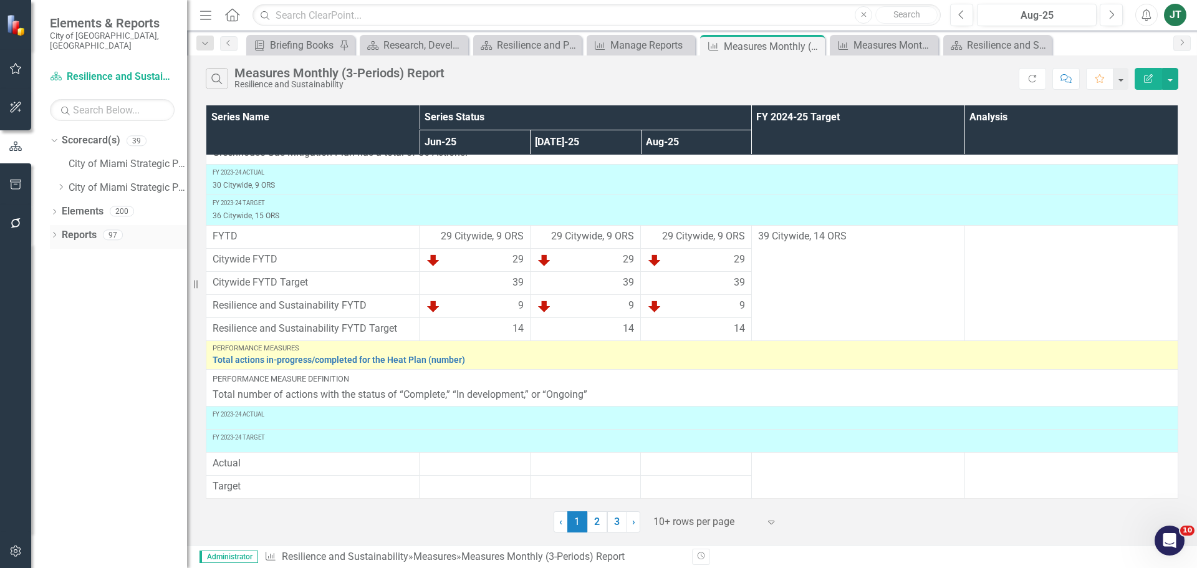
click at [60, 226] on div "Dropdown Reports 97" at bounding box center [118, 237] width 137 height 24
click at [54, 233] on icon "Dropdown" at bounding box center [54, 236] width 9 height 7
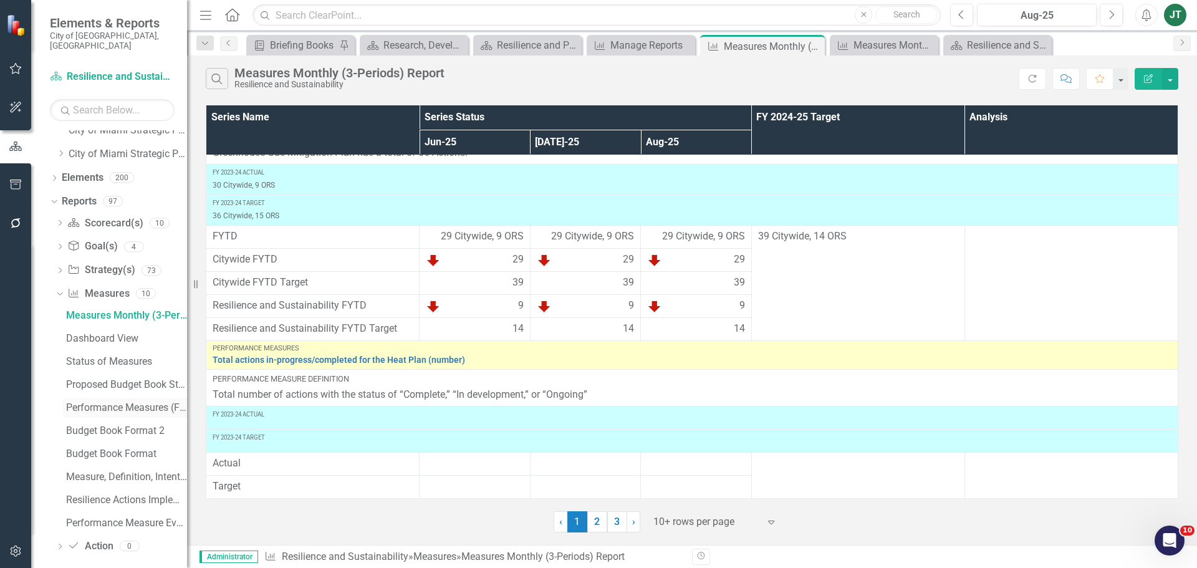
scroll to position [0, 0]
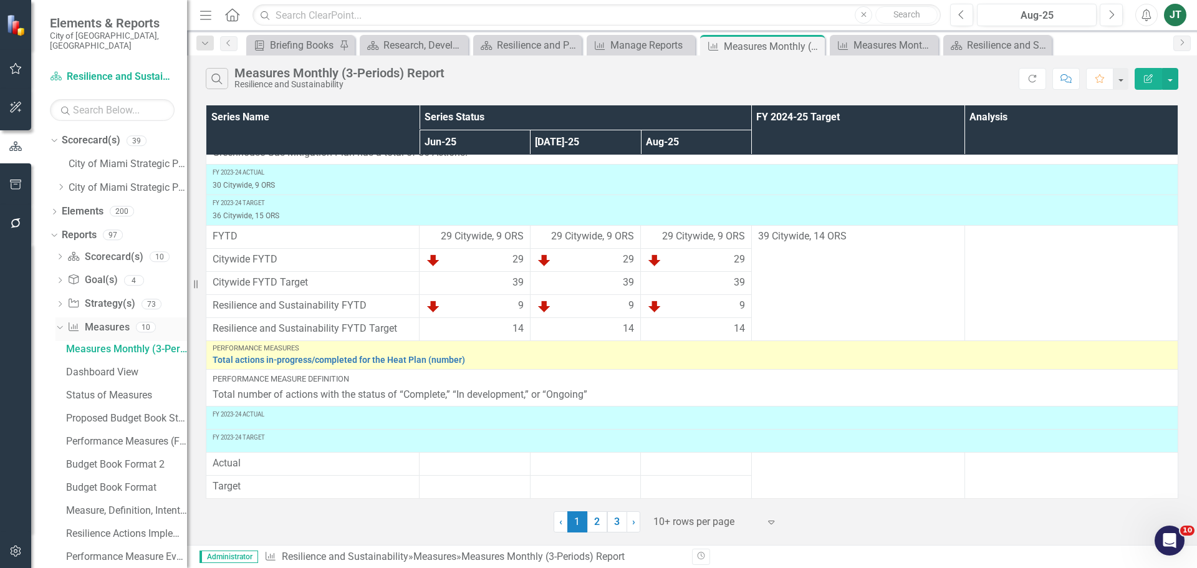
click at [64, 326] on div "Dropdown" at bounding box center [60, 329] width 9 height 6
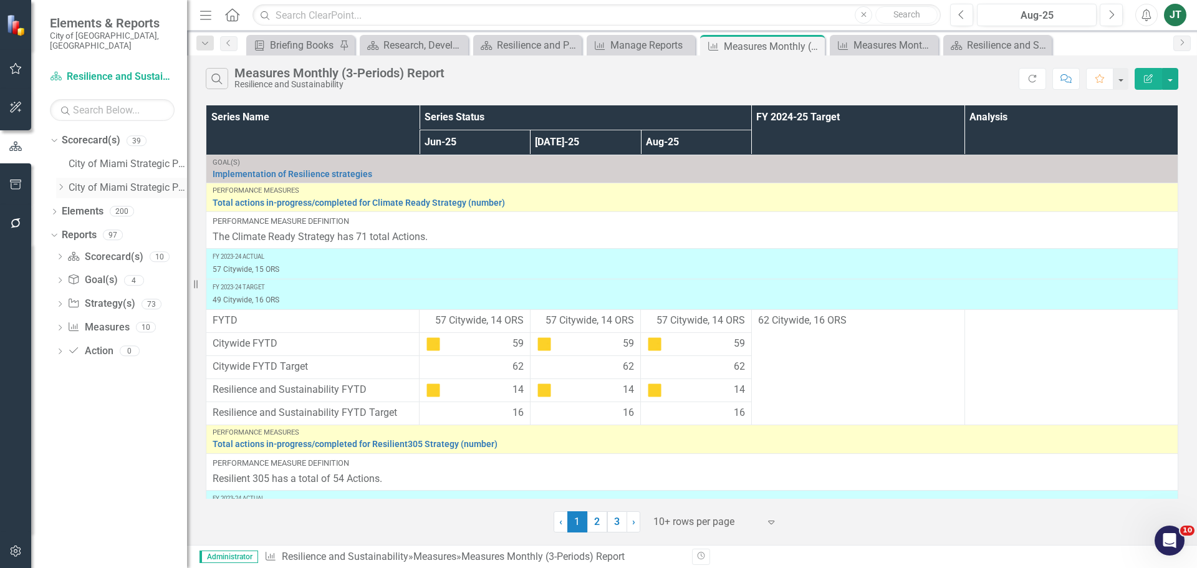
click at [60, 184] on icon at bounding box center [61, 187] width 3 height 6
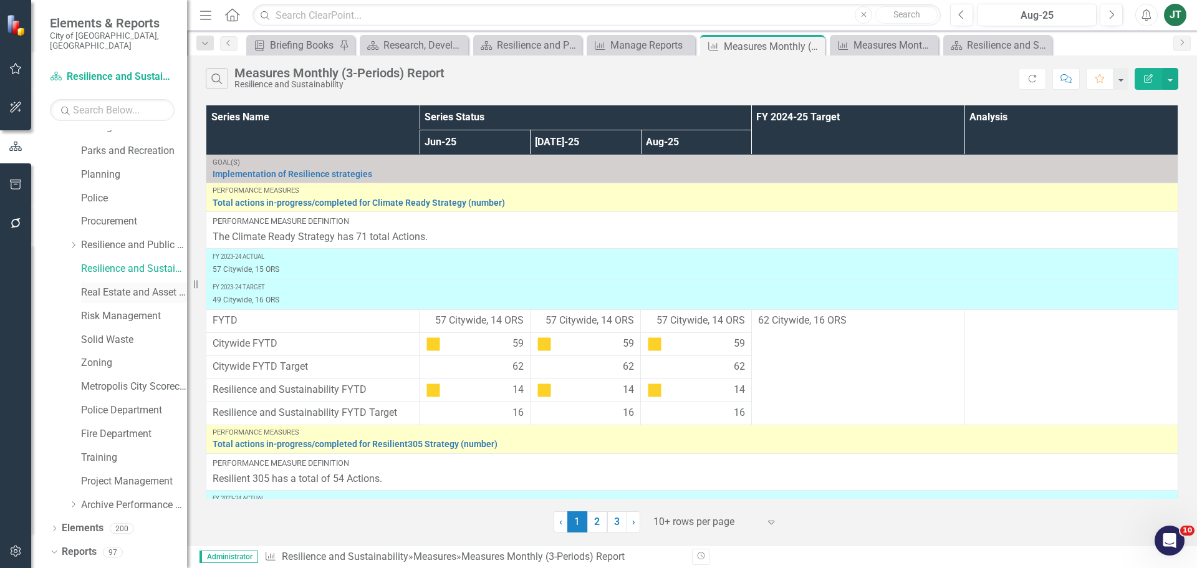
scroll to position [499, 0]
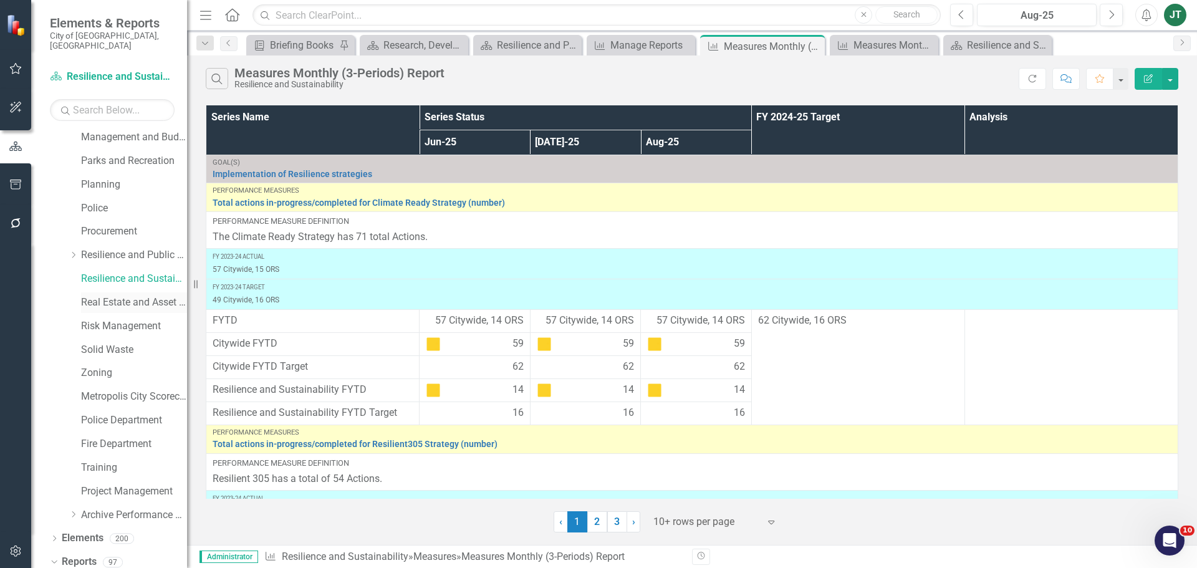
click at [107, 296] on link "Real Estate and Asset Management" at bounding box center [134, 303] width 106 height 14
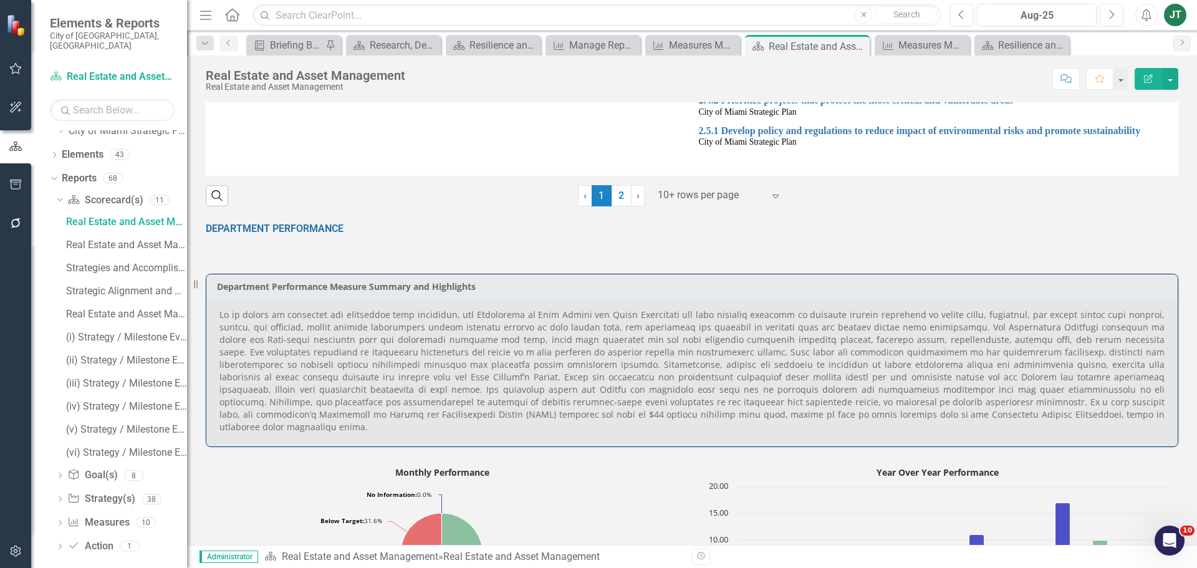
scroll to position [604, 0]
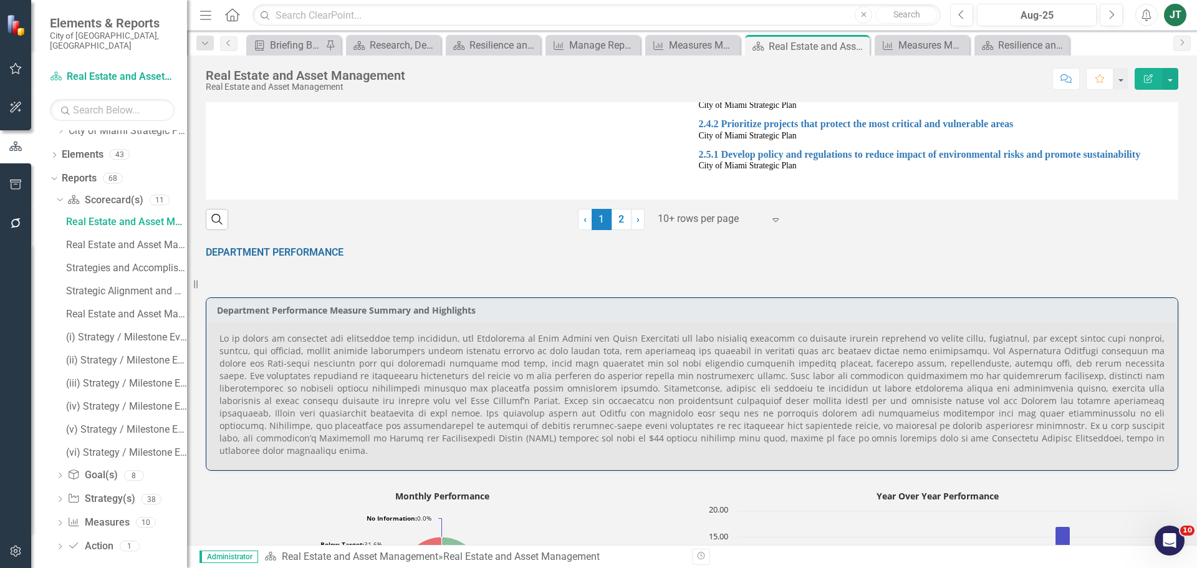
click at [632, 355] on p at bounding box center [692, 394] width 945 height 125
click at [617, 353] on p at bounding box center [692, 394] width 945 height 125
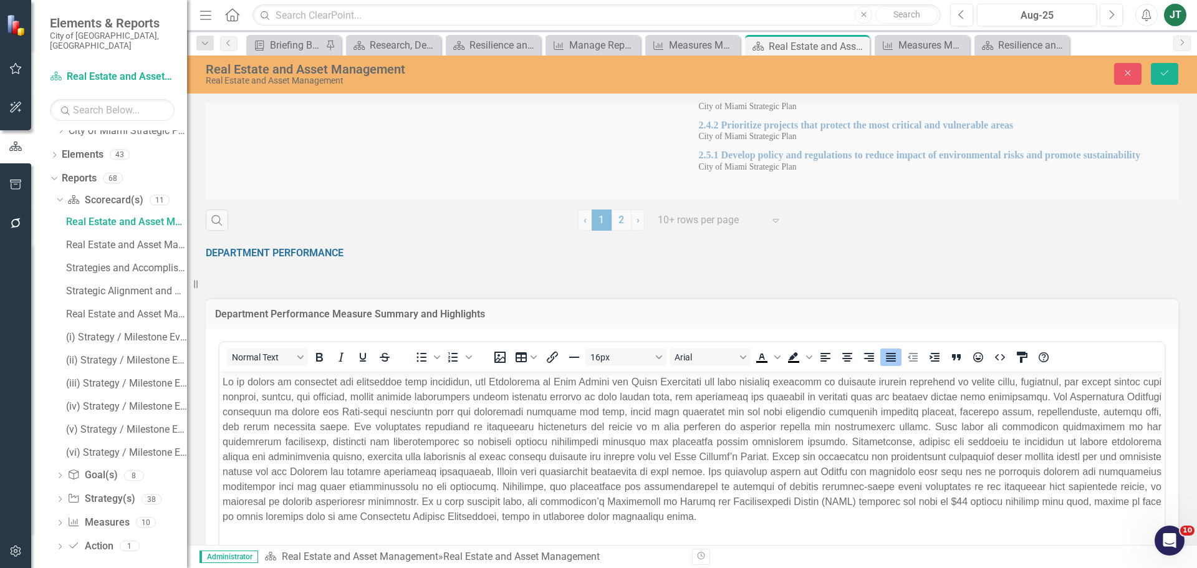
scroll to position [0, 0]
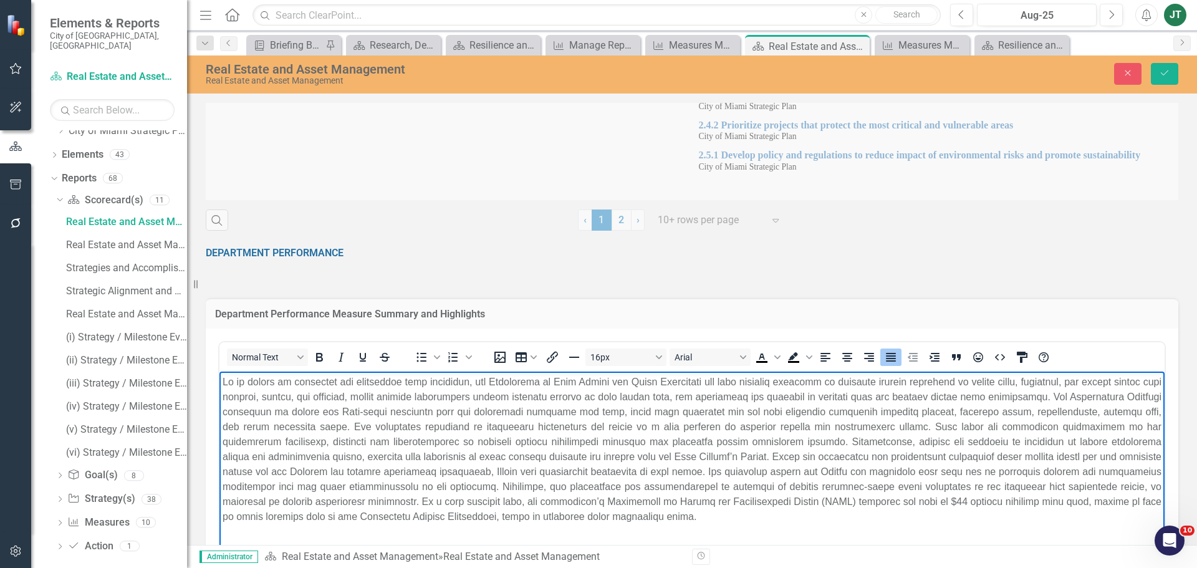
click at [628, 416] on p "Rich Text Area. Press ALT-0 for help." at bounding box center [692, 450] width 939 height 150
click at [703, 399] on p "Rich Text Area. Press ALT-0 for help." at bounding box center [692, 450] width 939 height 150
click at [765, 399] on p "Rich Text Area. Press ALT-0 for help." at bounding box center [692, 450] width 939 height 150
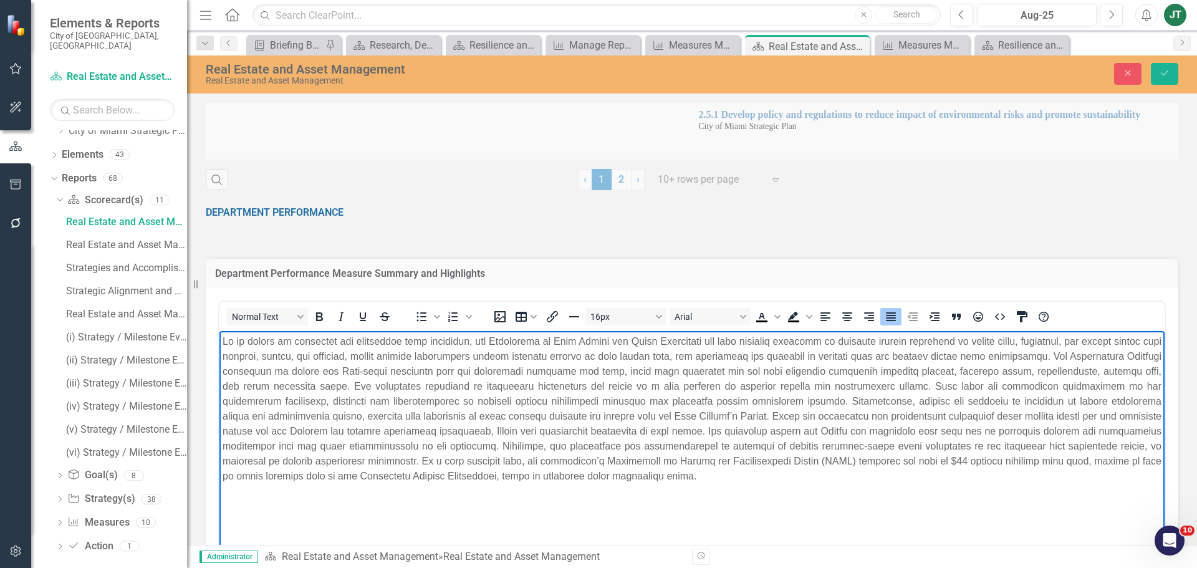
scroll to position [666, 0]
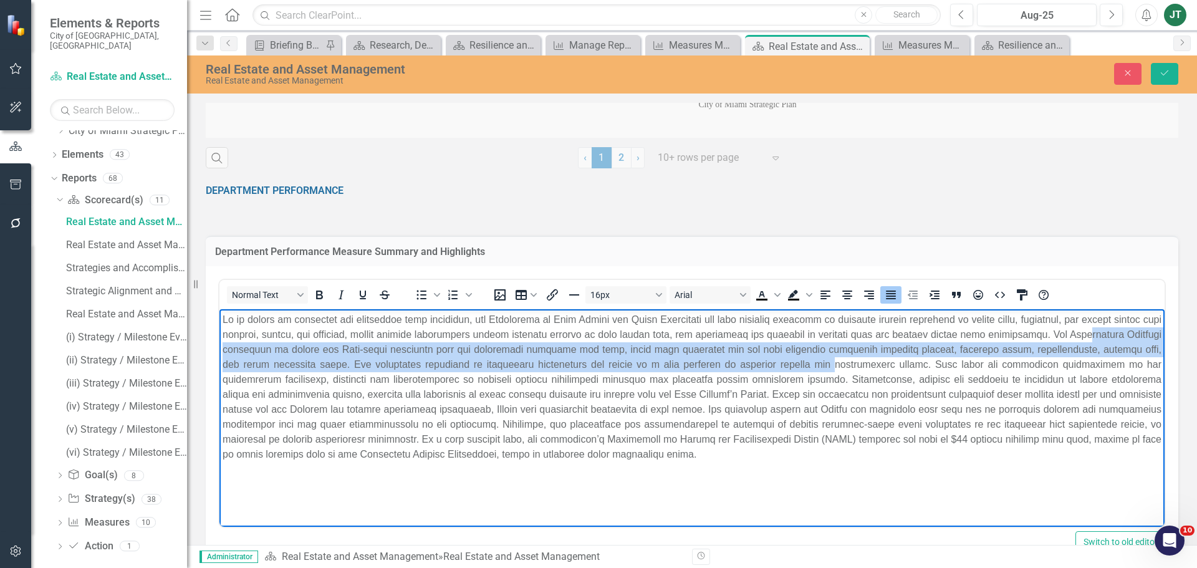
drag, startPoint x: 246, startPoint y: 348, endPoint x: 863, endPoint y: 360, distance: 616.9
click at [857, 359] on p "Rich Text Area. Press ALT-0 for help." at bounding box center [692, 387] width 939 height 150
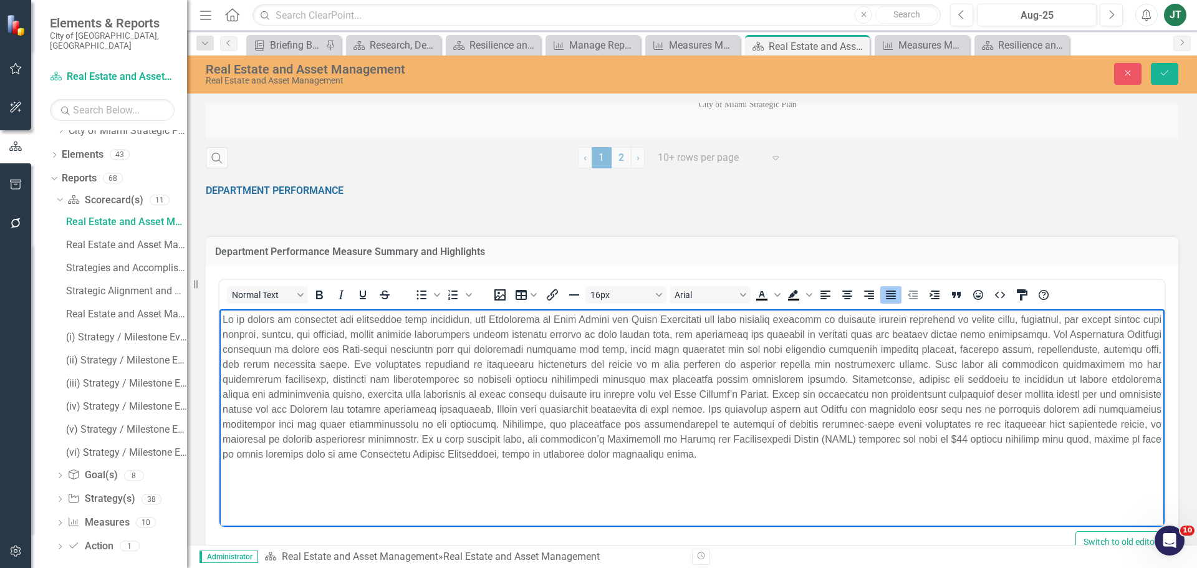
click at [863, 372] on p "Rich Text Area. Press ALT-0 for help." at bounding box center [692, 387] width 939 height 150
click at [963, 356] on p "Rich Text Area. Press ALT-0 for help." at bounding box center [692, 387] width 939 height 150
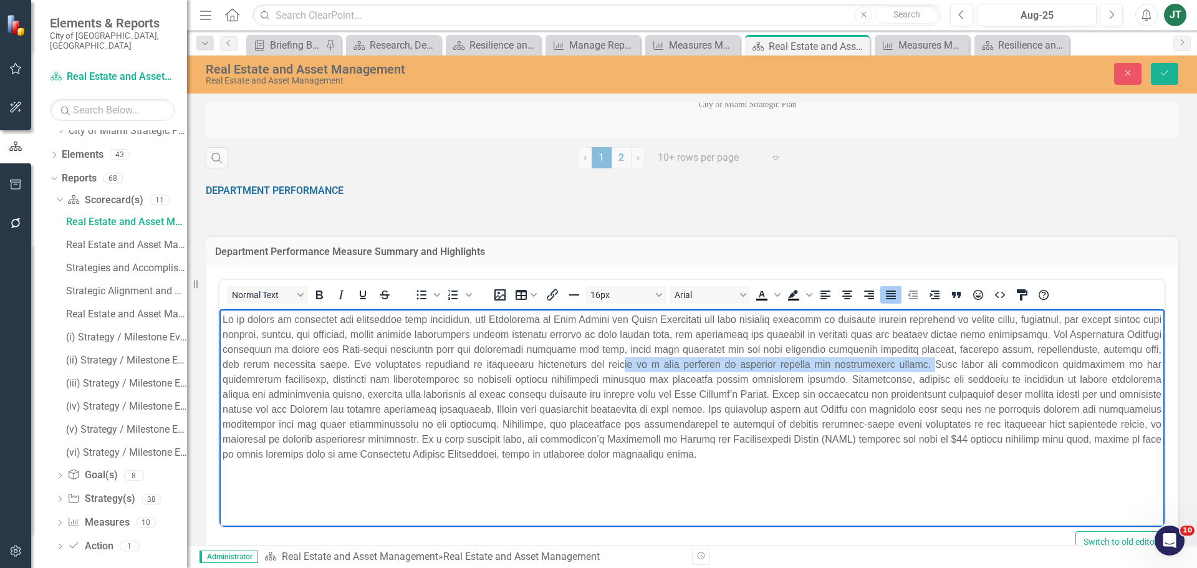
drag, startPoint x: 961, startPoint y: 362, endPoint x: 658, endPoint y: 365, distance: 303.1
click at [658, 365] on p "Rich Text Area. Press ALT-0 for help." at bounding box center [692, 387] width 939 height 150
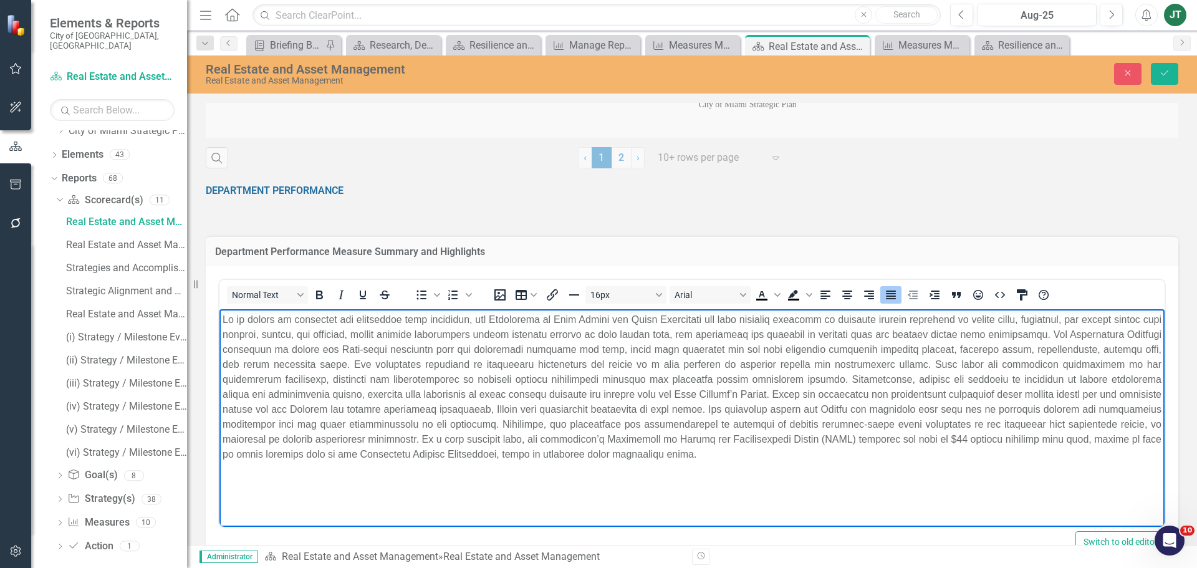
click at [650, 365] on p "Rich Text Area. Press ALT-0 for help." at bounding box center [692, 387] width 939 height 150
drag, startPoint x: 676, startPoint y: 360, endPoint x: 626, endPoint y: 360, distance: 50.5
click at [692, 360] on p "Rich Text Area. Press ALT-0 for help." at bounding box center [692, 387] width 939 height 150
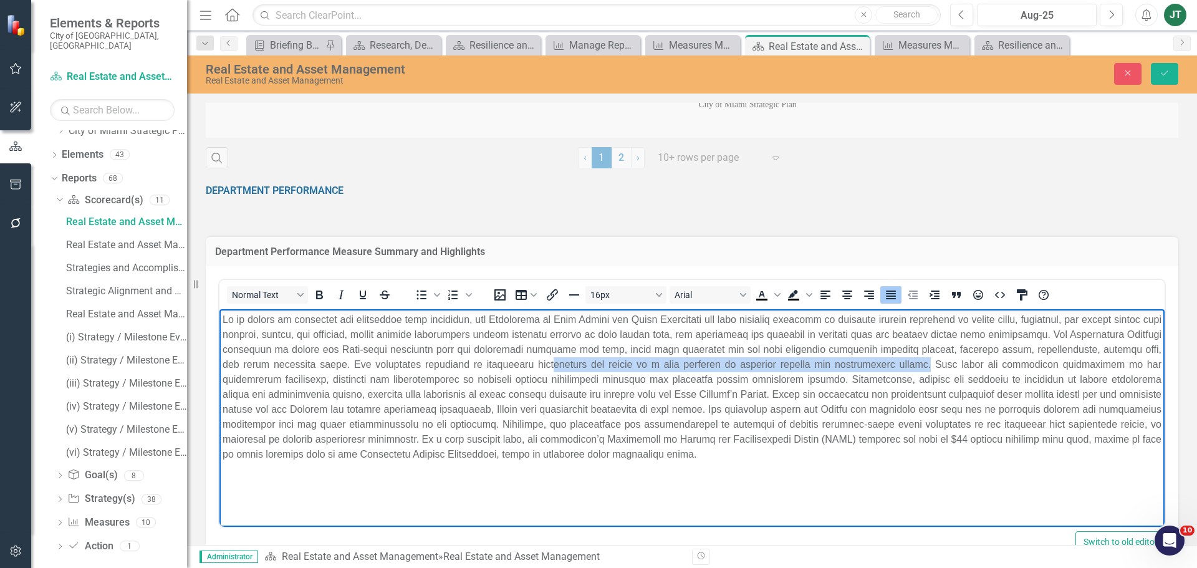
drag, startPoint x: 591, startPoint y: 361, endPoint x: 959, endPoint y: 362, distance: 368.0
click at [959, 362] on p "Rich Text Area. Press ALT-0 for help." at bounding box center [692, 387] width 939 height 150
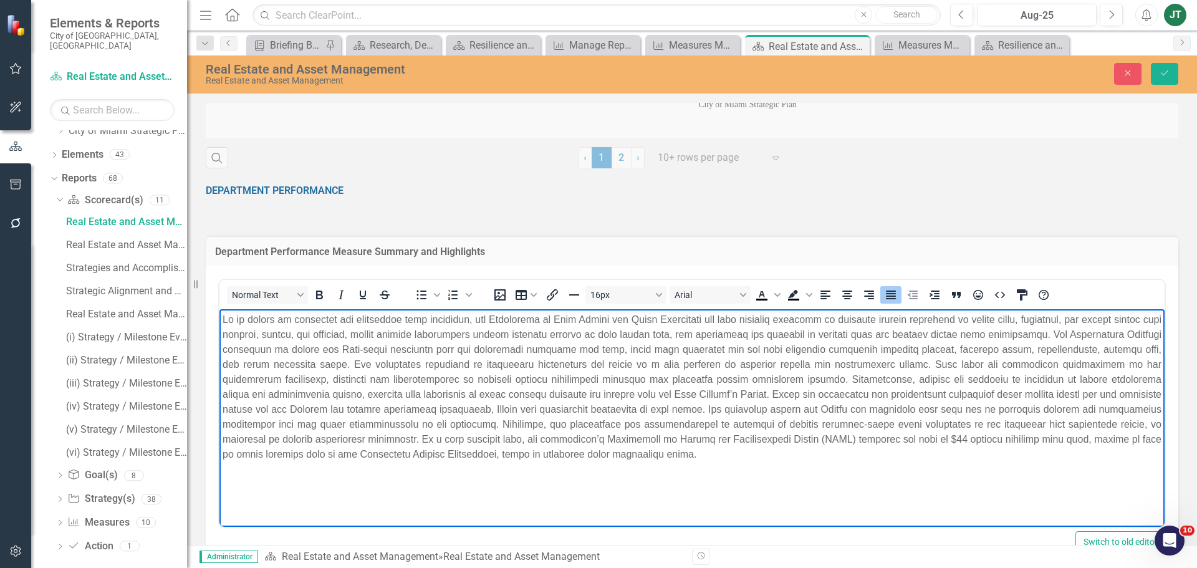
click at [601, 372] on p "Rich Text Area. Press ALT-0 for help." at bounding box center [692, 387] width 939 height 150
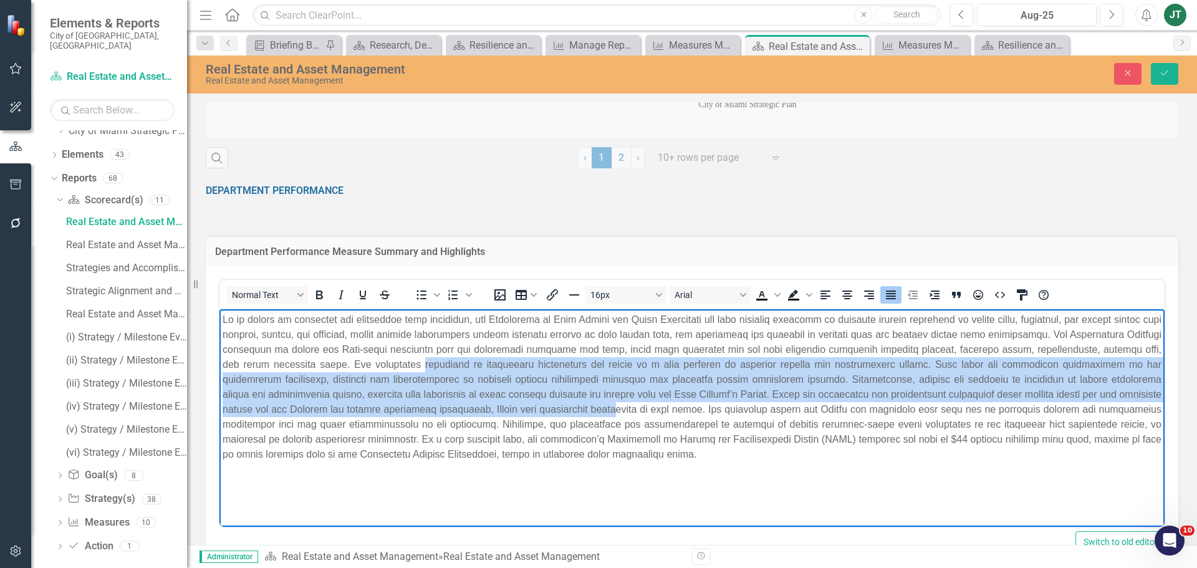
drag, startPoint x: 475, startPoint y: 367, endPoint x: 646, endPoint y: 402, distance: 174.5
click at [646, 402] on p "Rich Text Area. Press ALT-0 for help." at bounding box center [692, 387] width 939 height 150
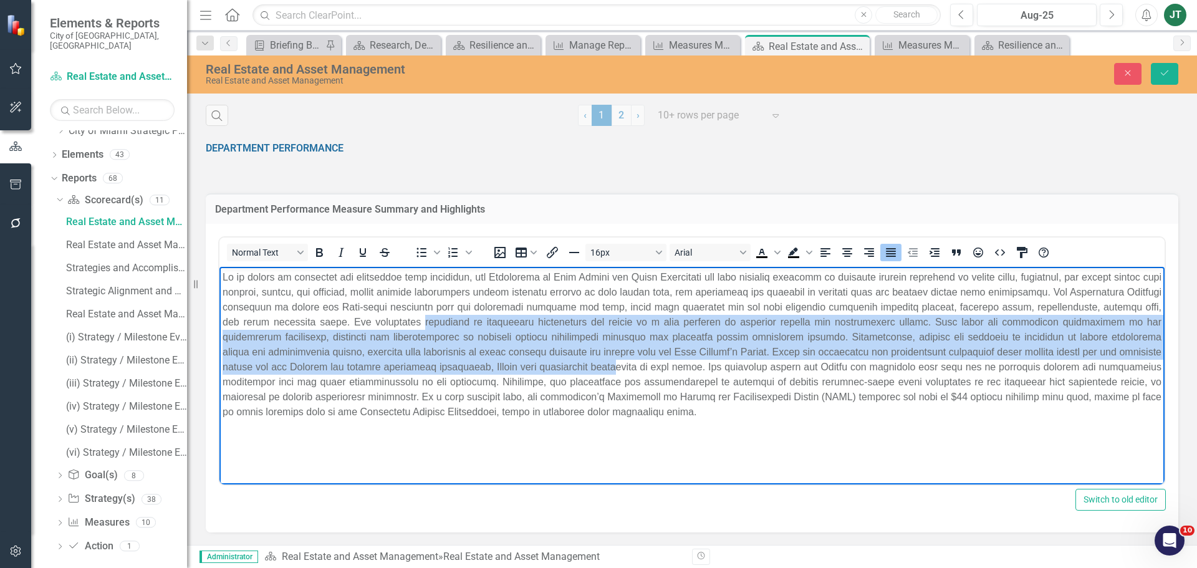
scroll to position [853, 0]
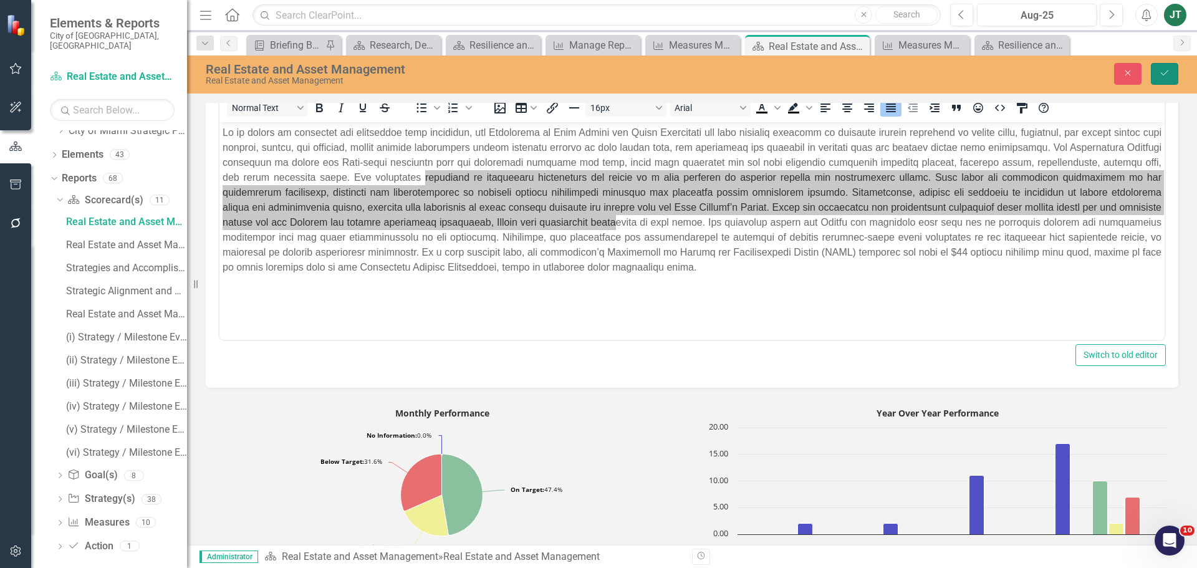
click at [1162, 72] on icon "Save" at bounding box center [1164, 73] width 11 height 9
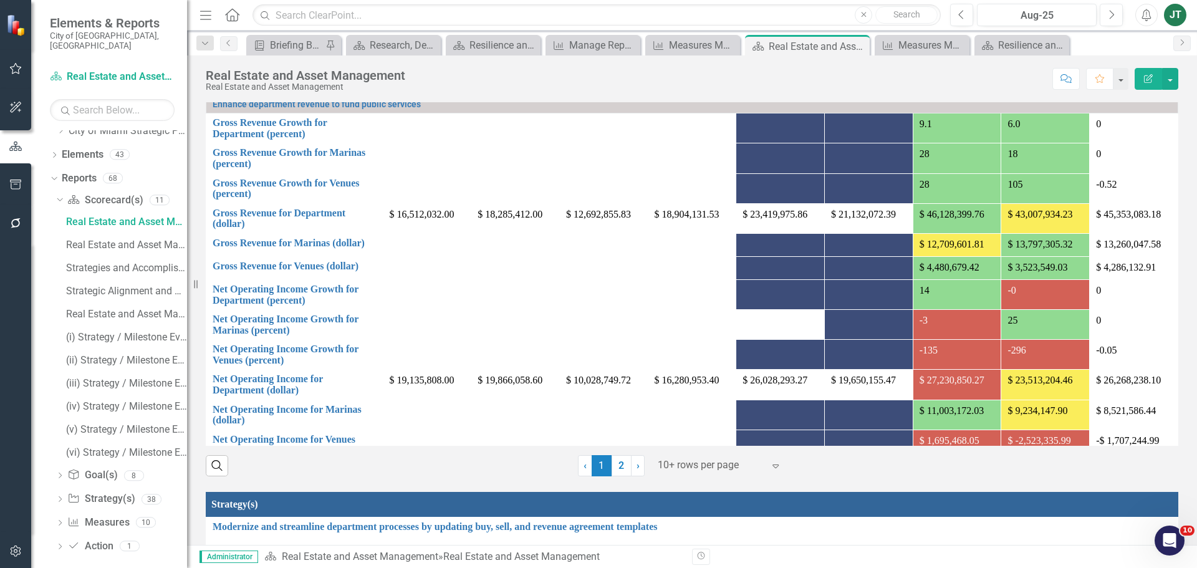
scroll to position [1424, 0]
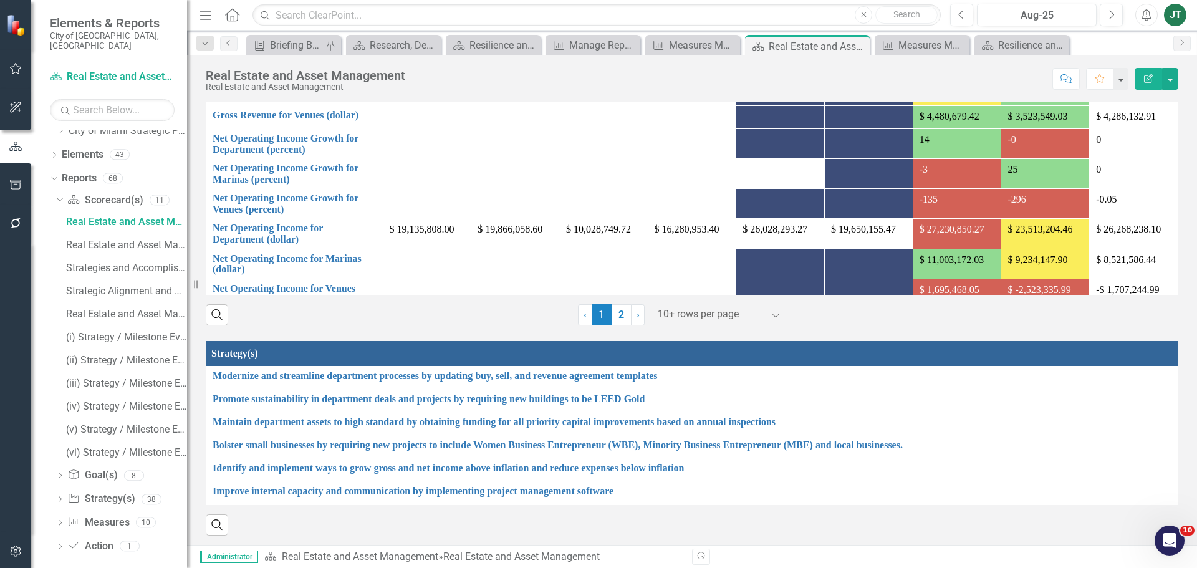
click at [853, 303] on div "Search ‹ Previous 1 (current) 2 › Next 10+ rows per page Expand" at bounding box center [692, 310] width 973 height 31
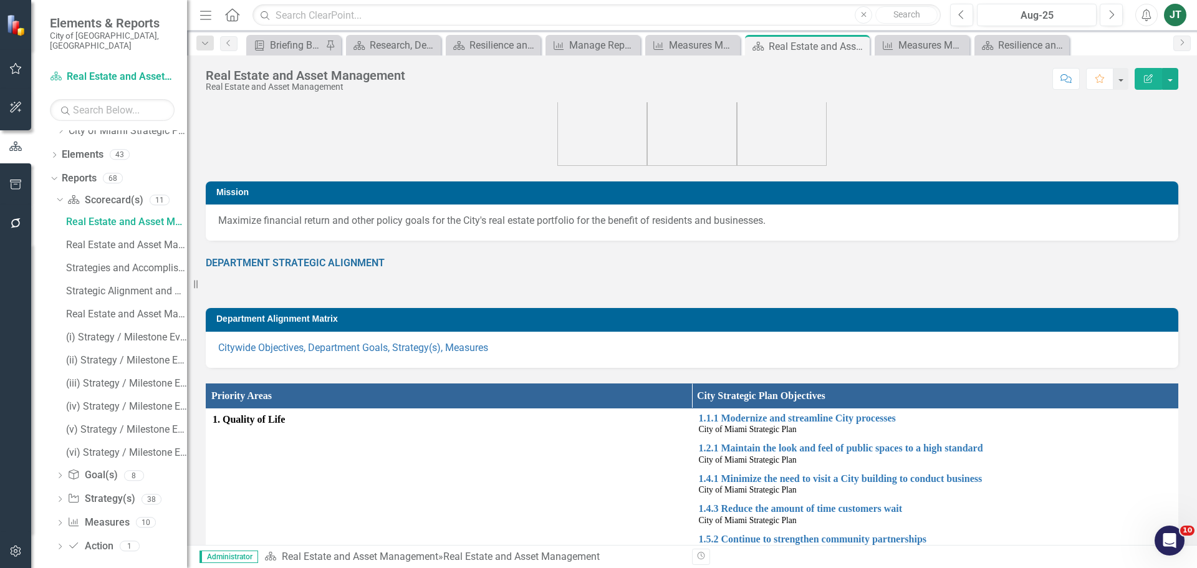
scroll to position [0, 0]
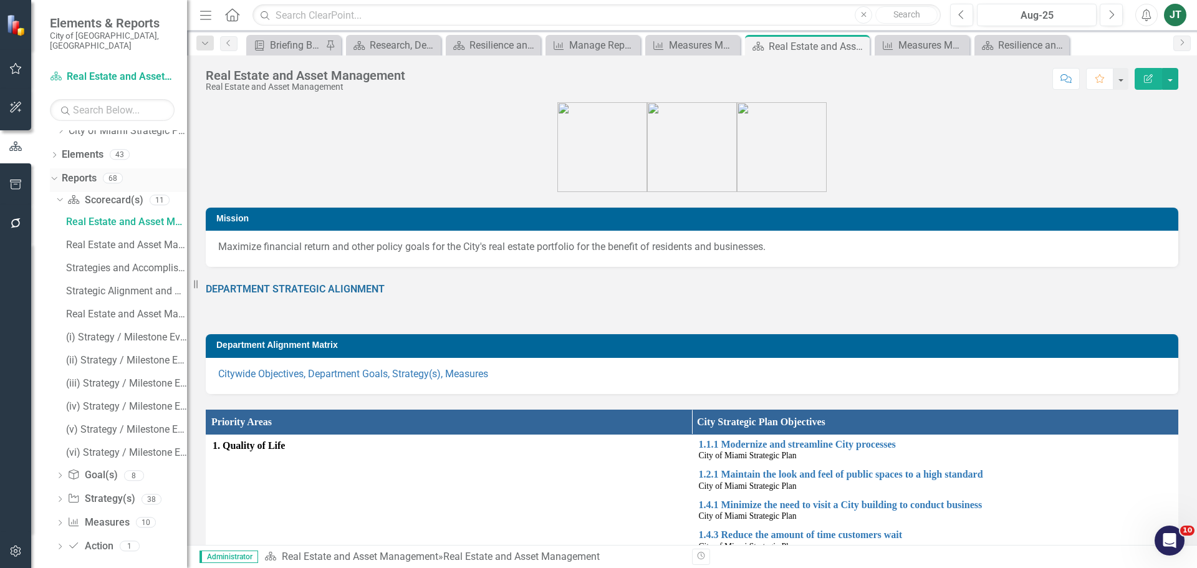
click at [55, 173] on icon "Dropdown" at bounding box center [52, 177] width 7 height 9
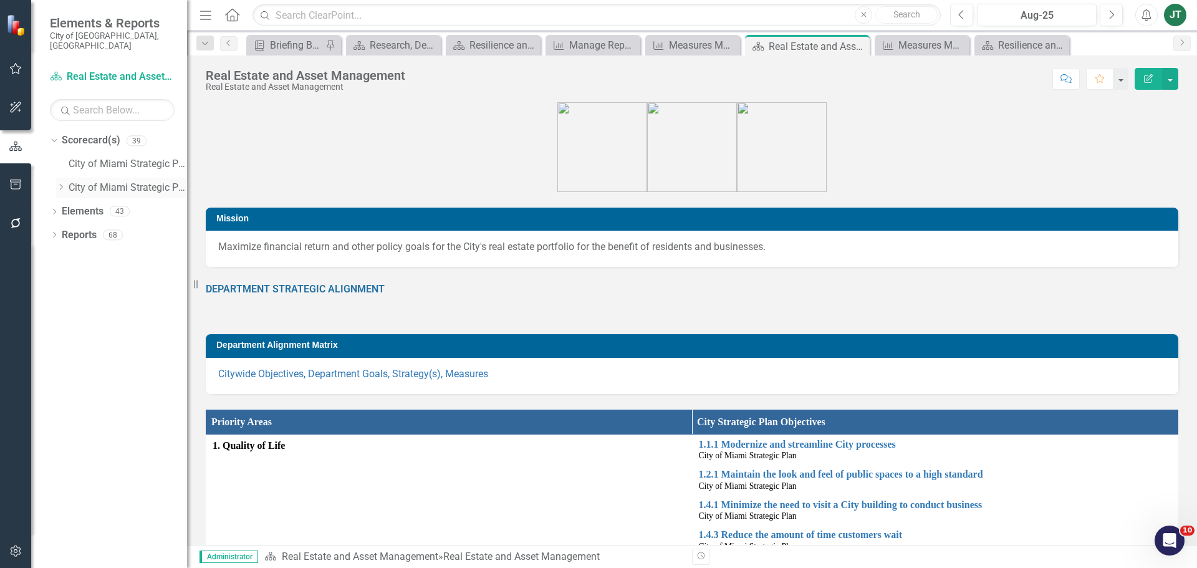
click at [58, 183] on icon "Dropdown" at bounding box center [60, 186] width 9 height 7
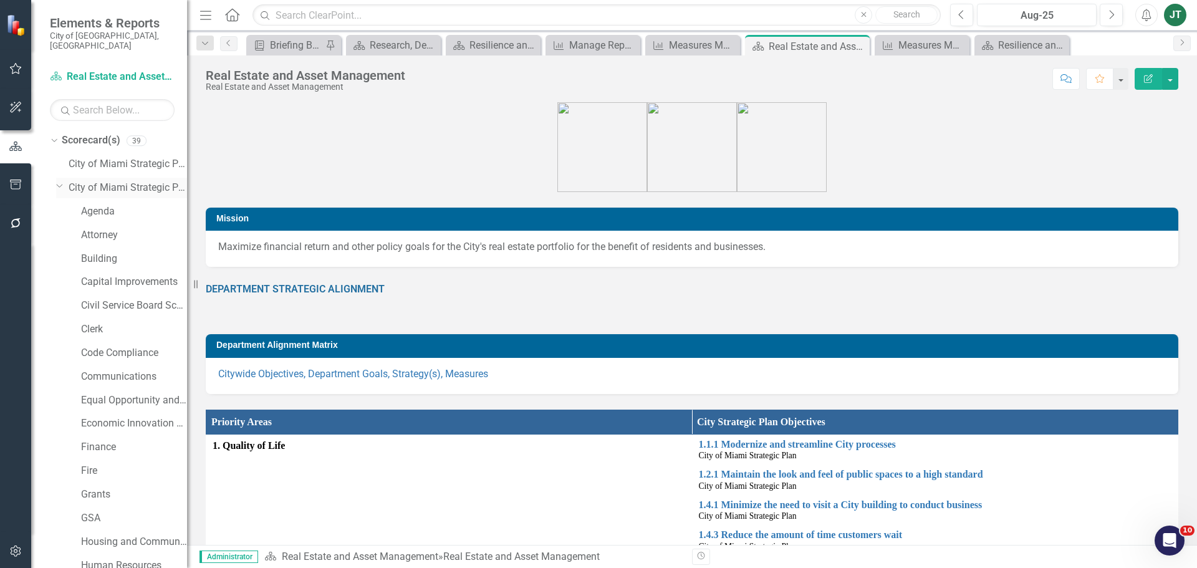
click at [60, 181] on icon "Dropdown" at bounding box center [59, 185] width 7 height 9
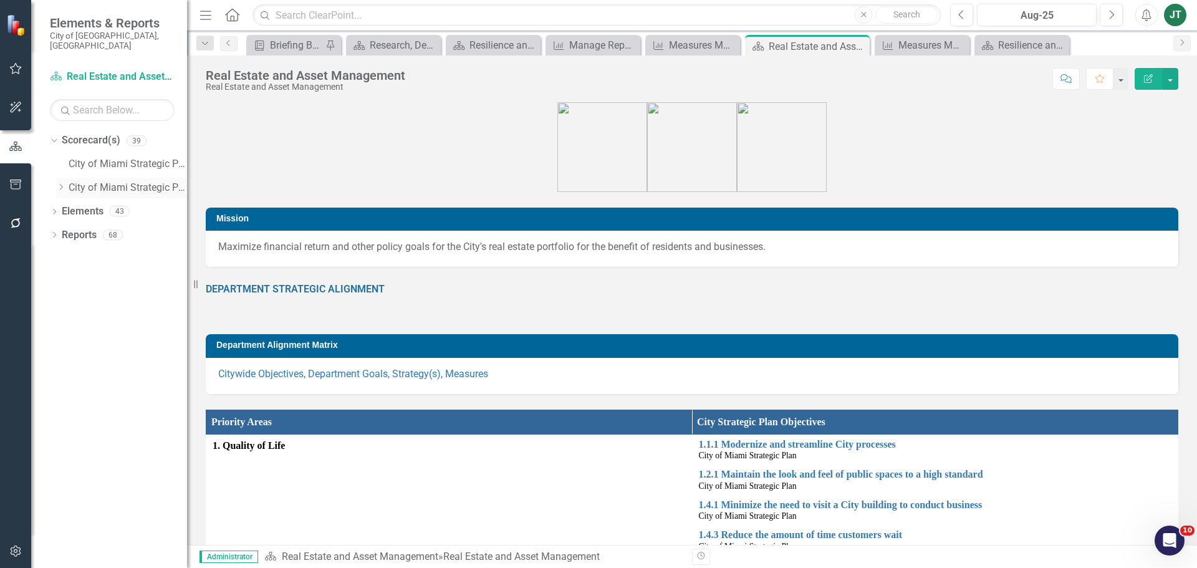
click at [61, 183] on icon "Dropdown" at bounding box center [60, 186] width 9 height 7
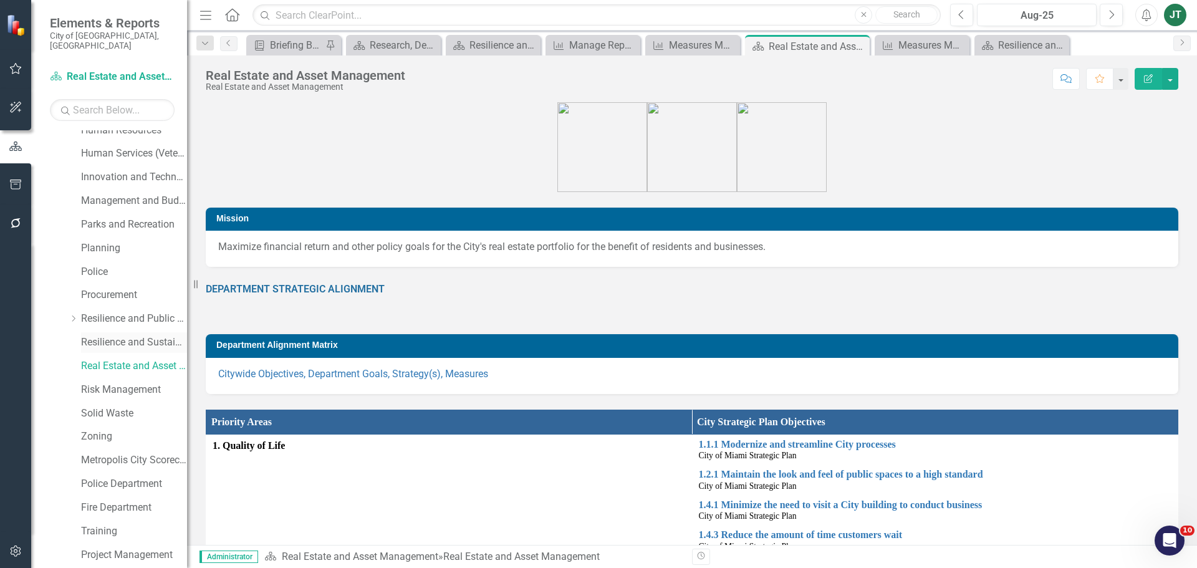
scroll to position [437, 0]
click at [107, 382] on link "Risk Management" at bounding box center [134, 389] width 106 height 14
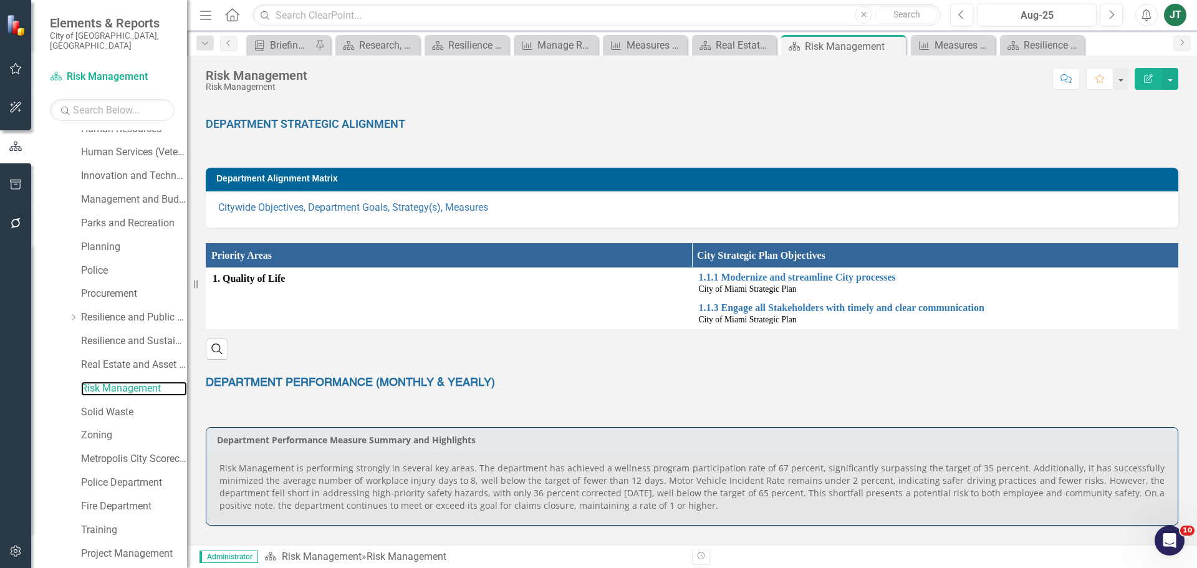
scroll to position [374, 0]
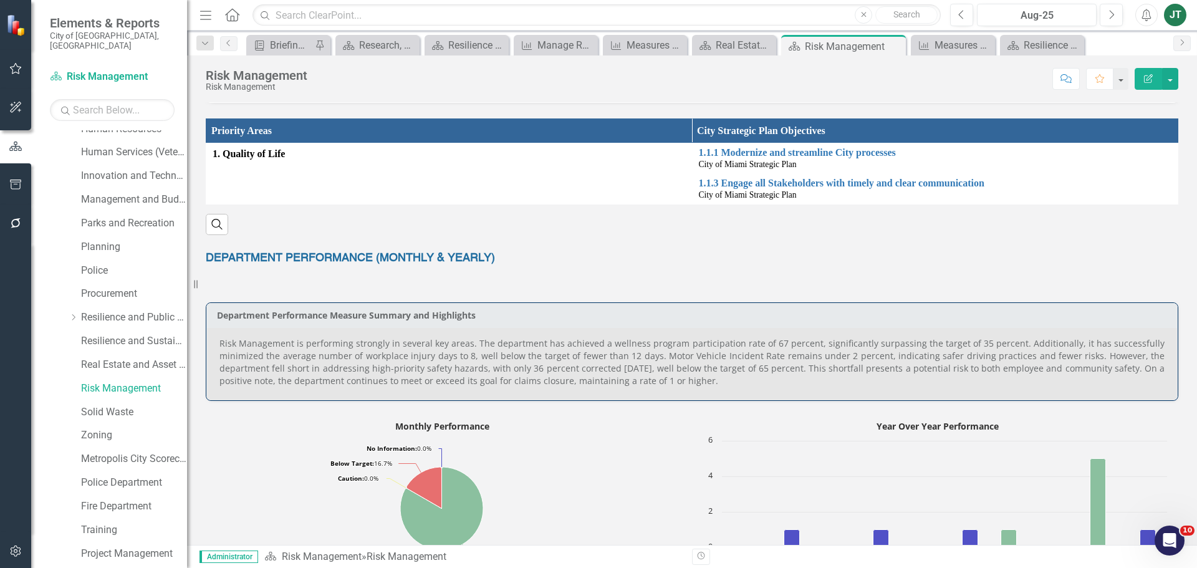
click at [783, 346] on p "Risk Management is performing strongly in several key areas. The department has…" at bounding box center [692, 362] width 945 height 50
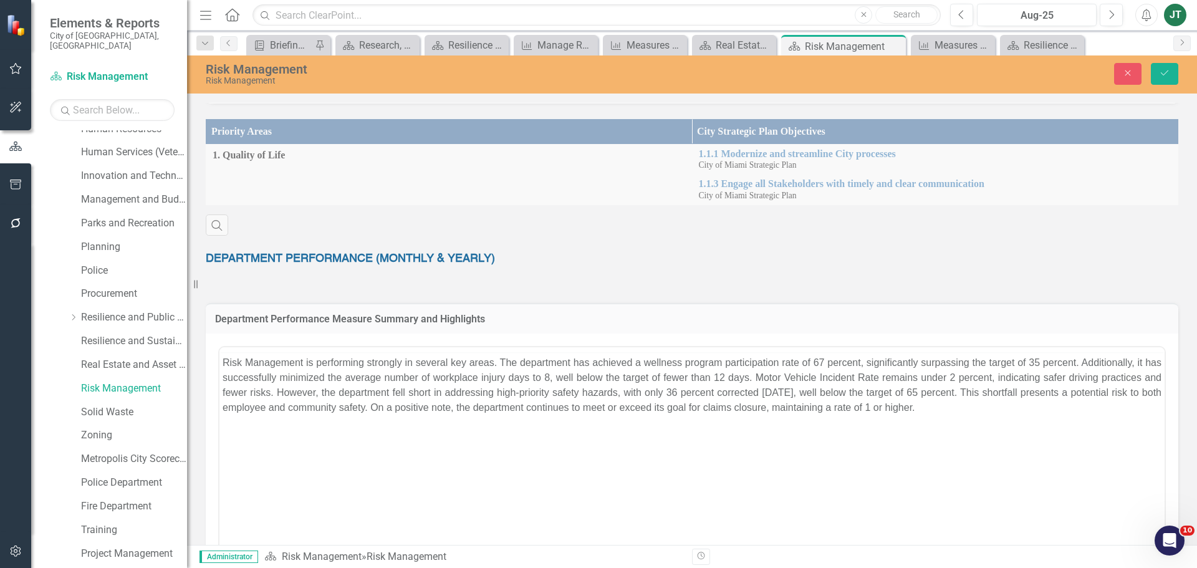
scroll to position [0, 0]
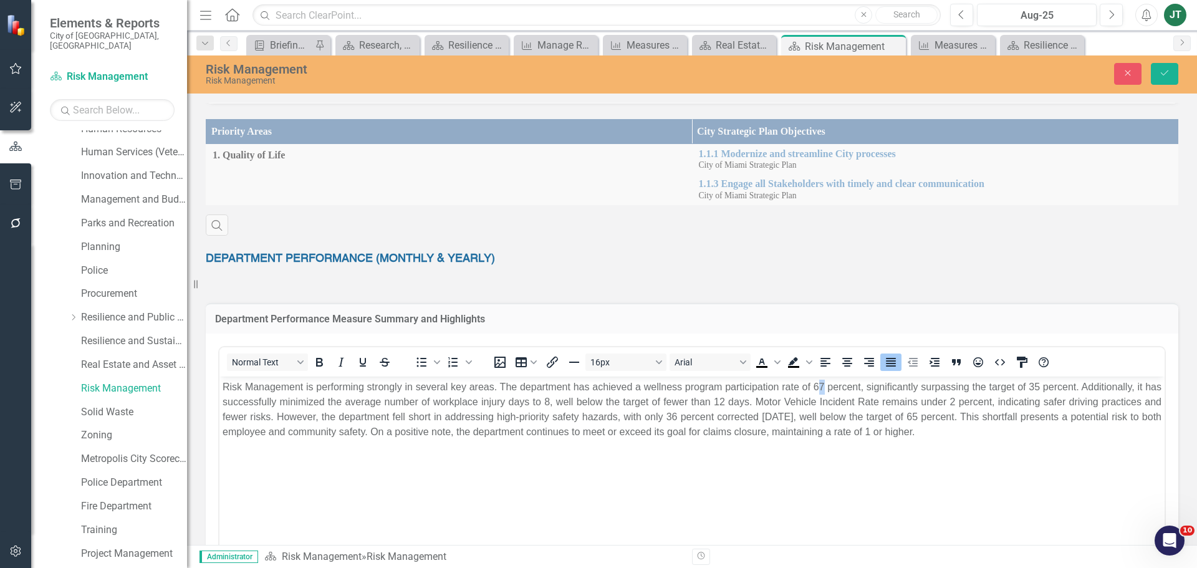
click at [828, 383] on p "Risk Management is performing strongly in several key areas. The department has…" at bounding box center [692, 409] width 939 height 60
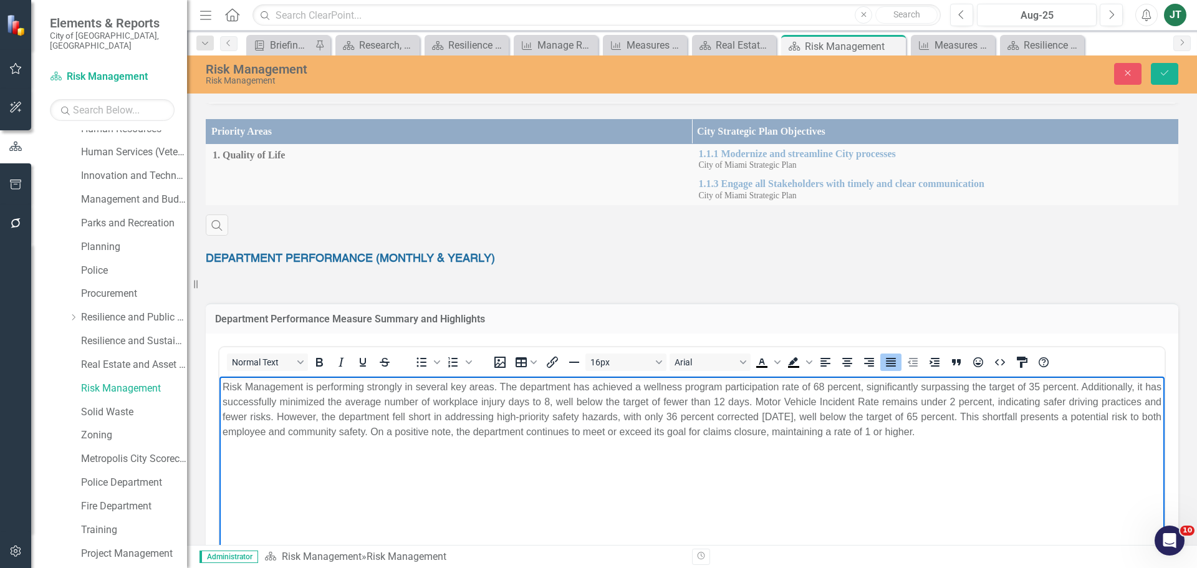
click at [896, 421] on p "Risk Management is performing strongly in several key areas. The department has…" at bounding box center [692, 409] width 939 height 60
drag, startPoint x: 461, startPoint y: 405, endPoint x: 597, endPoint y: 402, distance: 136.0
click at [597, 402] on p "Risk Management is performing strongly in several key areas. The department has…" at bounding box center [692, 409] width 939 height 60
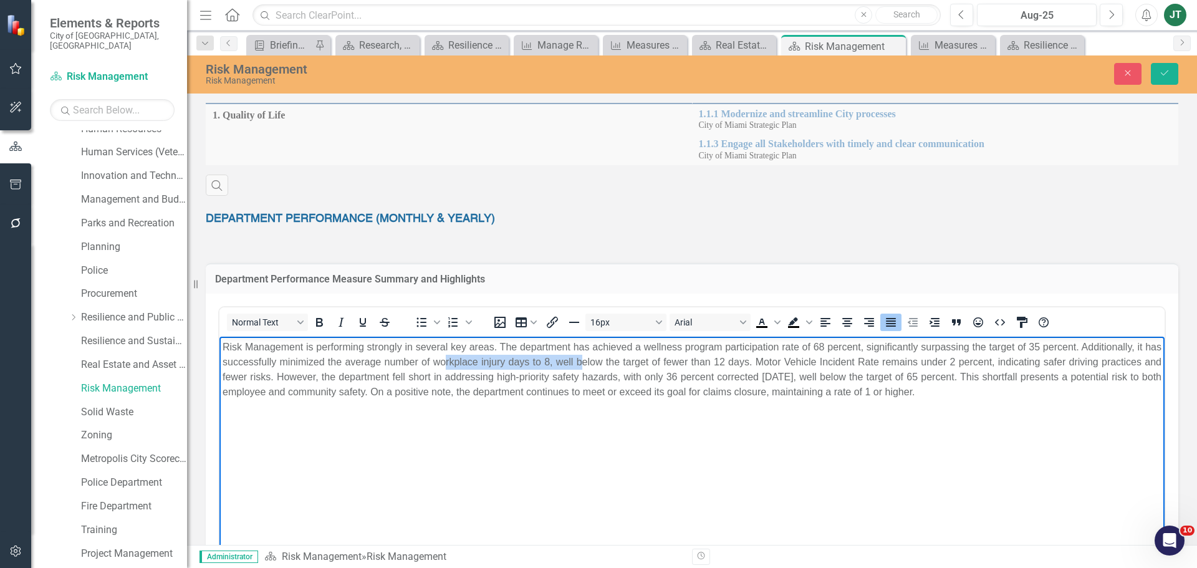
scroll to position [437, 0]
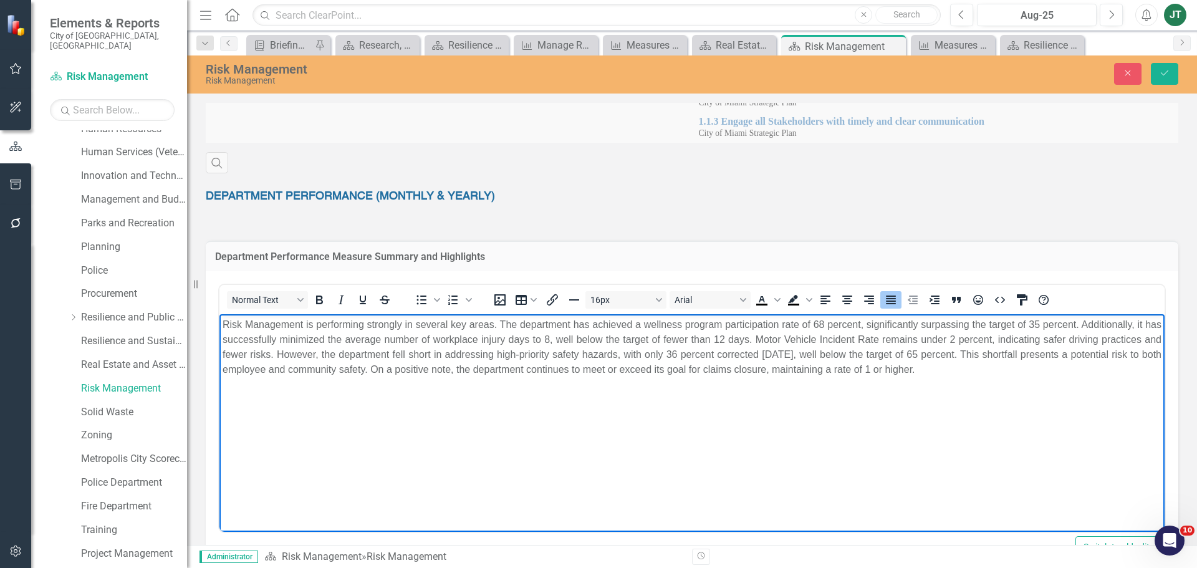
click at [692, 357] on p "Risk Management is performing strongly in several key areas. The department has…" at bounding box center [692, 347] width 939 height 60
click at [1171, 74] on button "Save" at bounding box center [1164, 74] width 27 height 22
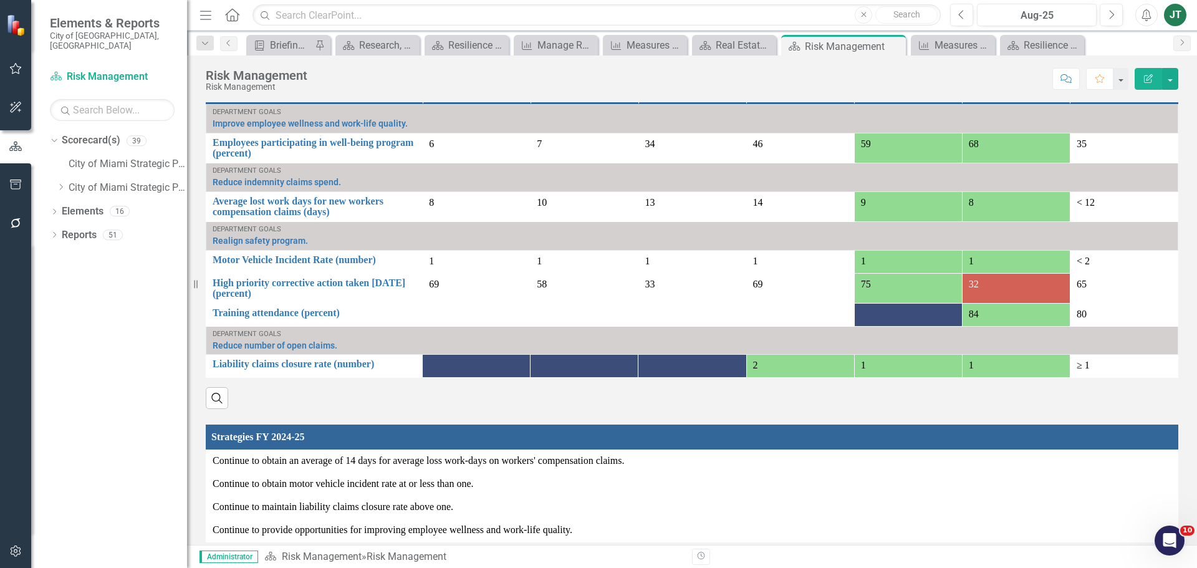
scroll to position [964, 0]
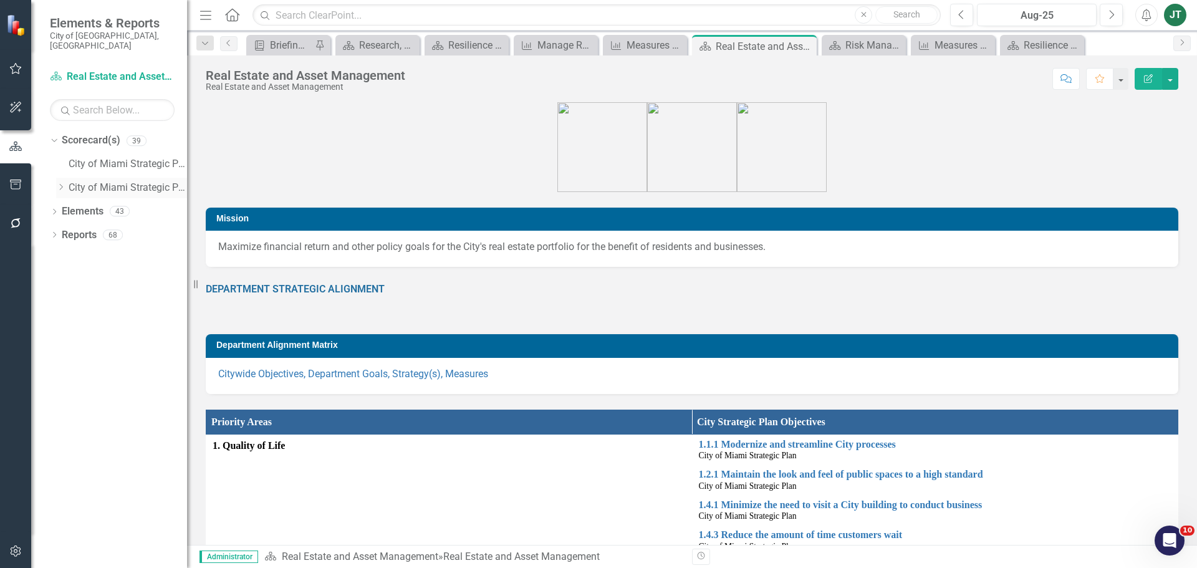
click at [62, 183] on icon "Dropdown" at bounding box center [60, 186] width 9 height 7
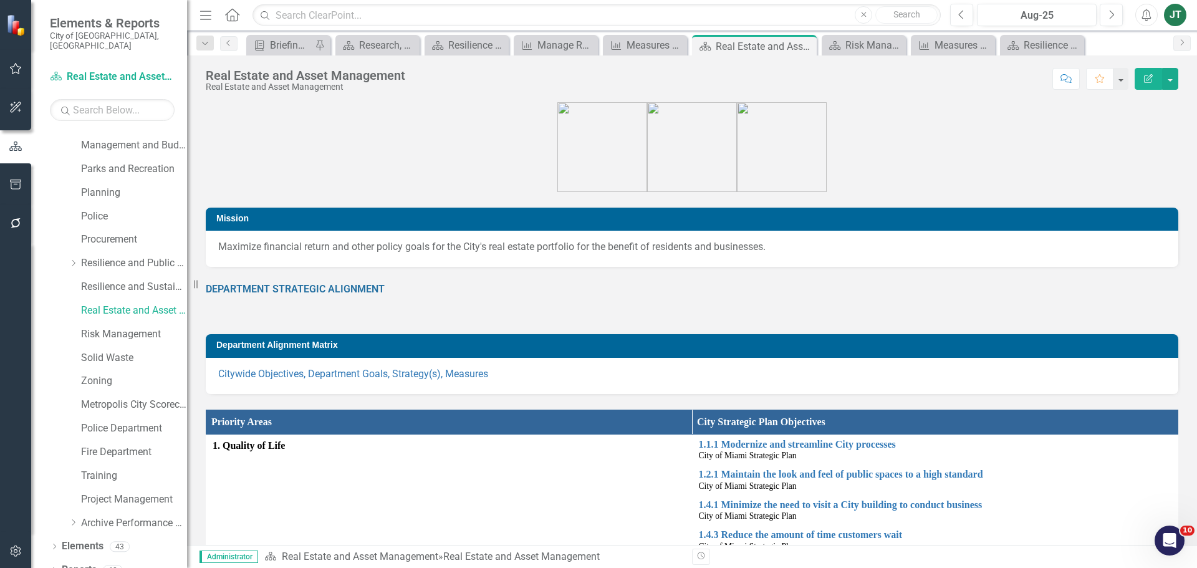
scroll to position [496, 0]
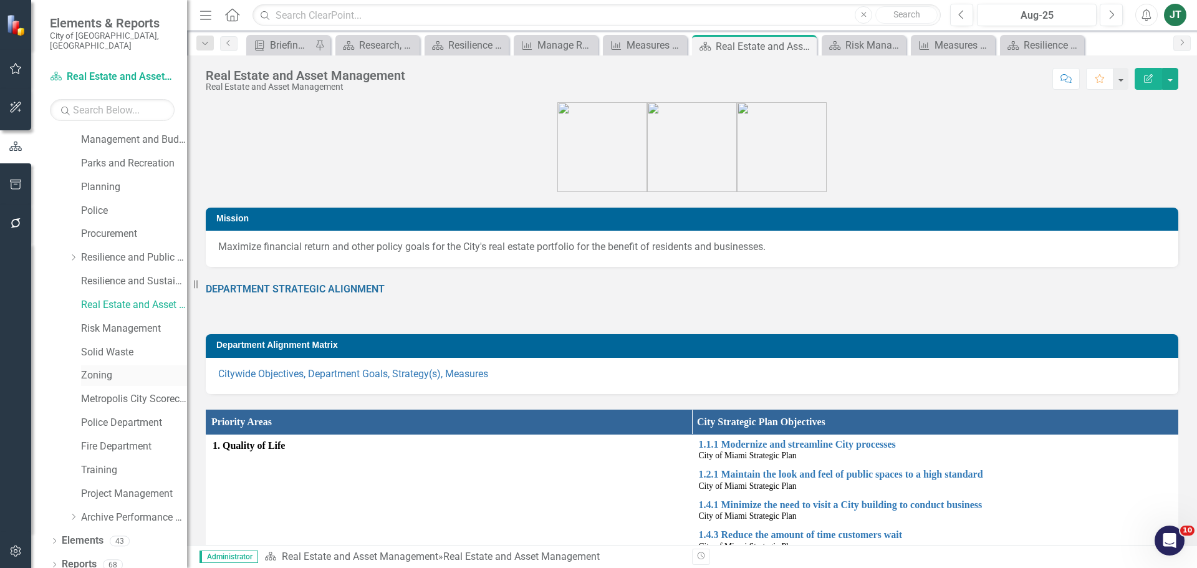
drag, startPoint x: 102, startPoint y: 362, endPoint x: 110, endPoint y: 361, distance: 7.6
click at [103, 369] on link "Zoning" at bounding box center [134, 376] width 106 height 14
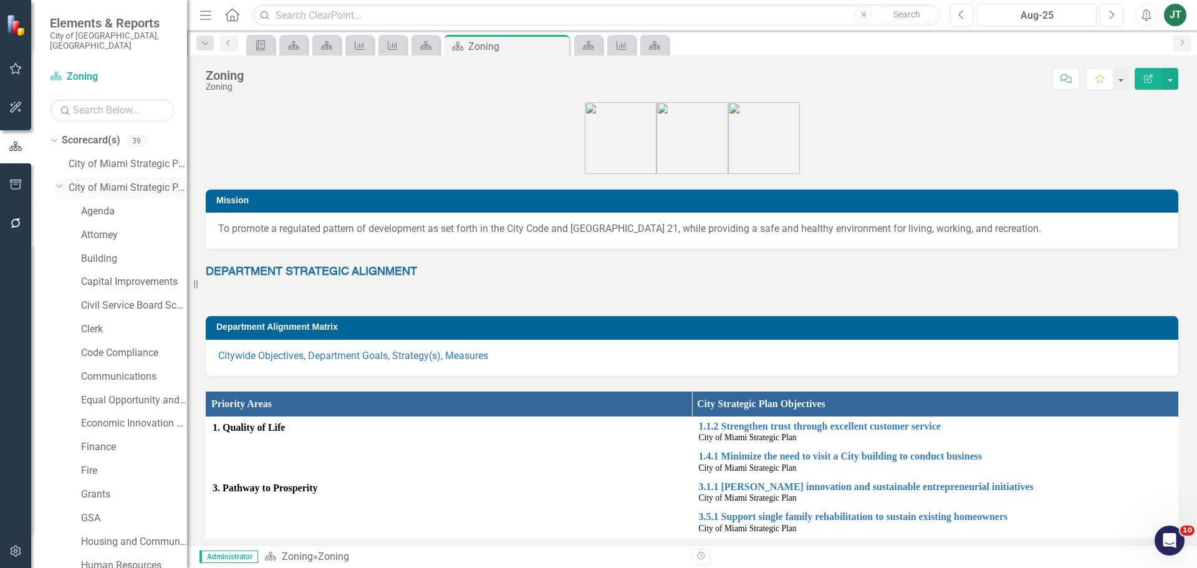
click at [58, 181] on icon "Dropdown" at bounding box center [59, 185] width 7 height 9
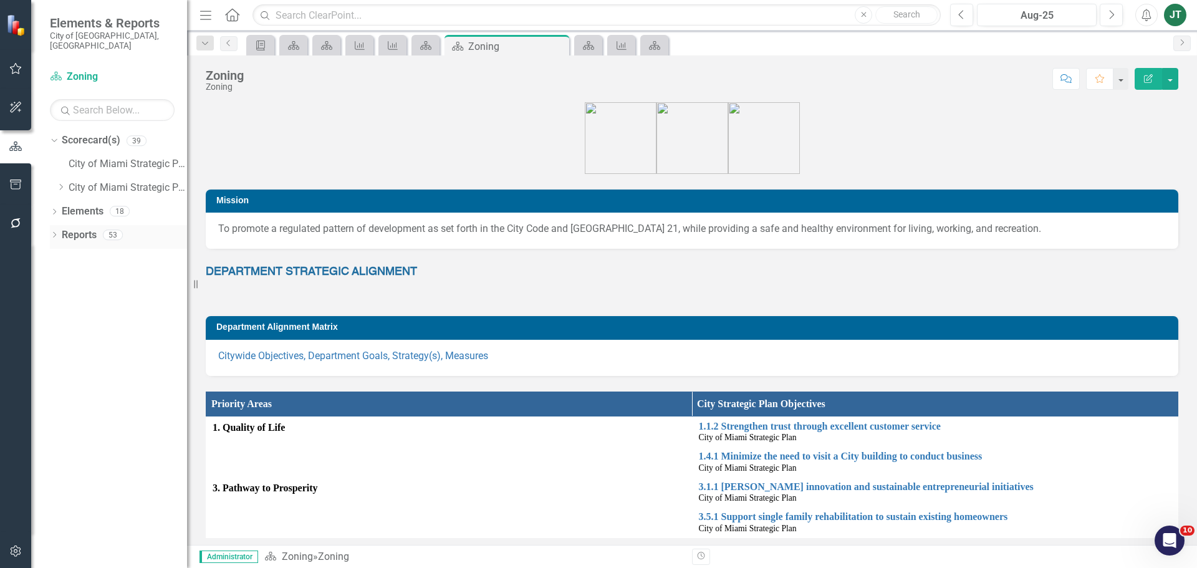
click at [59, 233] on icon "Dropdown" at bounding box center [54, 236] width 9 height 7
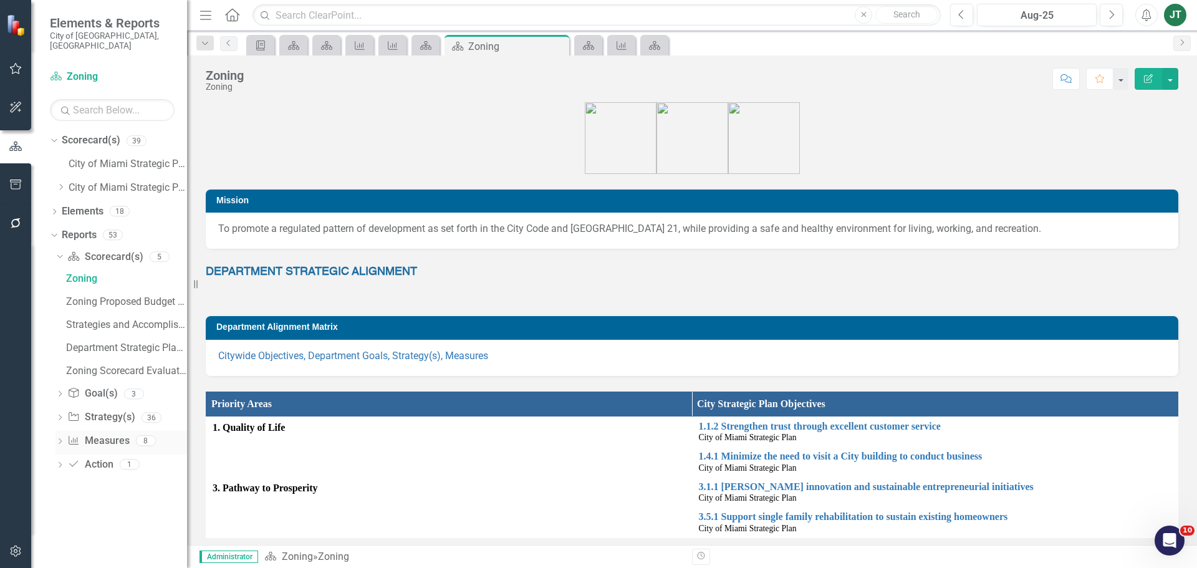
click at [110, 434] on link "Measure Measures" at bounding box center [98, 441] width 62 height 14
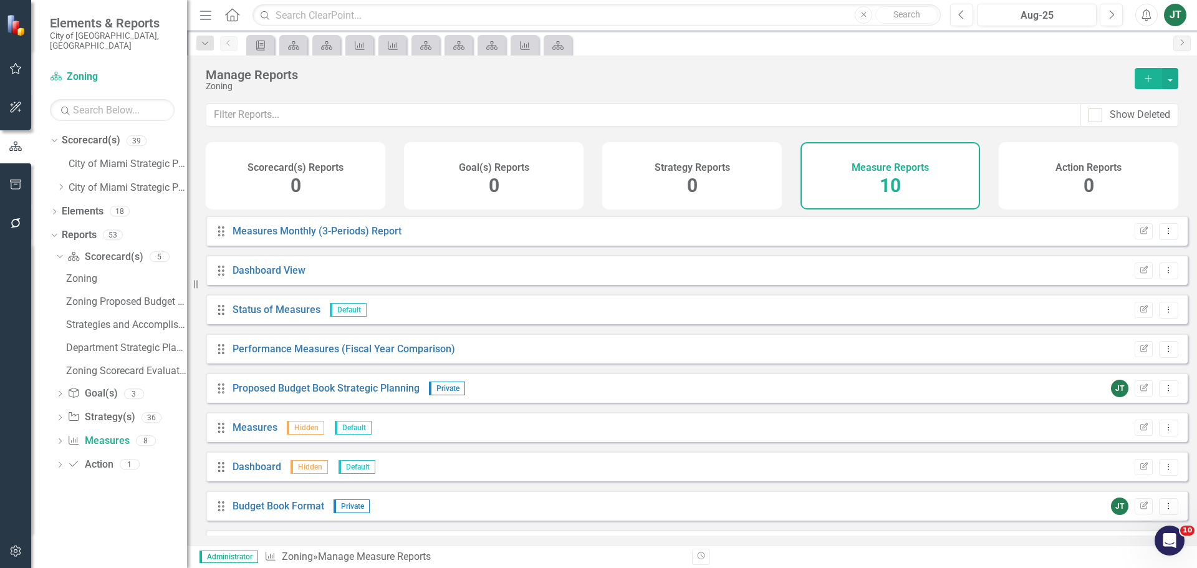
click at [909, 168] on h4 "Measure Reports" at bounding box center [890, 167] width 77 height 11
click at [295, 237] on link "Measures Monthly (3-Periods) Report" at bounding box center [317, 231] width 169 height 12
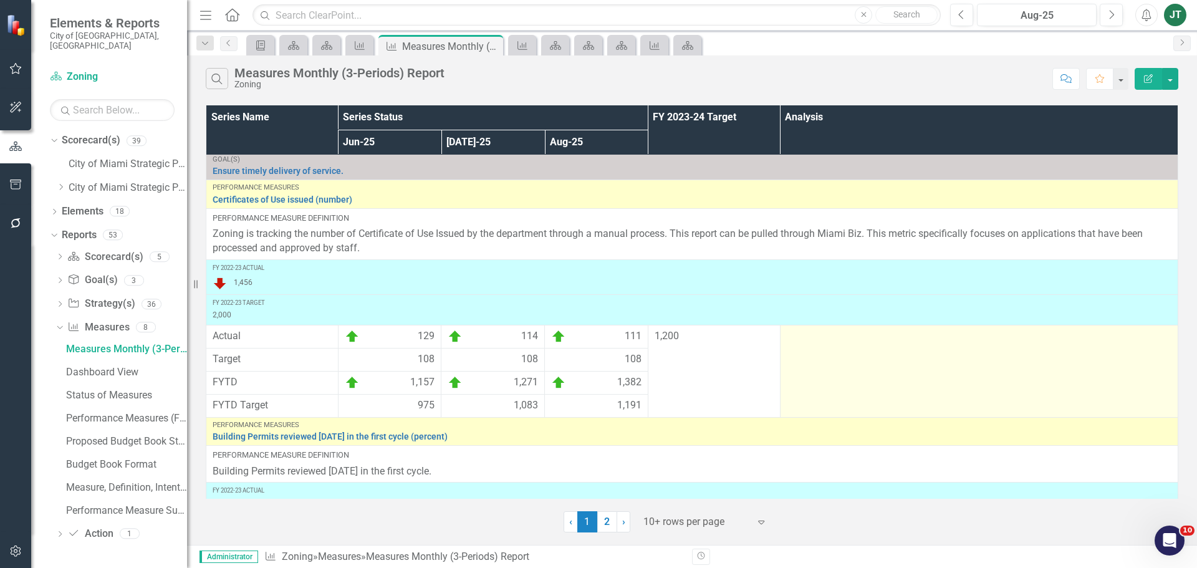
scroll to position [19, 0]
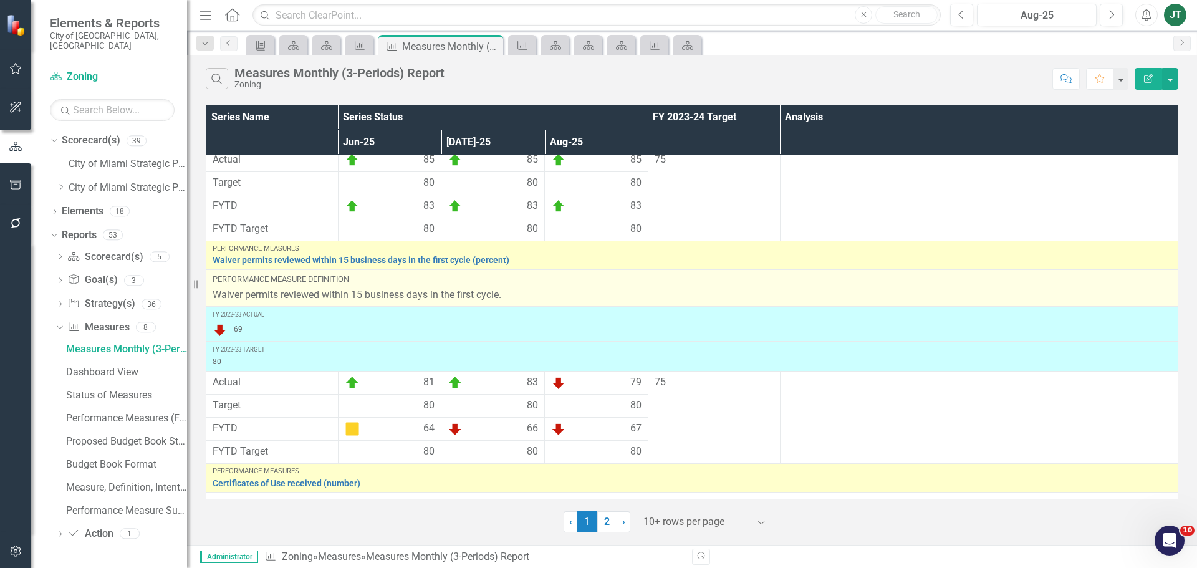
scroll to position [440, 0]
